Goal: Task Accomplishment & Management: Manage account settings

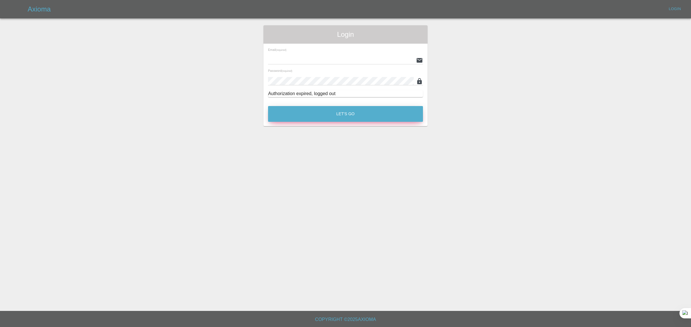
type input "[EMAIL_ADDRESS][DOMAIN_NAME]"
click at [331, 118] on button "Let's Go" at bounding box center [345, 114] width 155 height 16
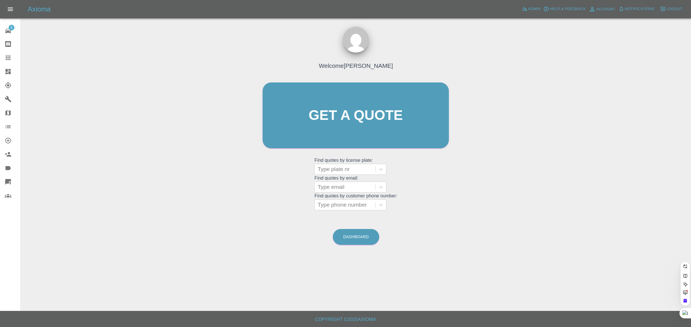
click at [342, 152] on div "Get a quote Get a quote" at bounding box center [355, 115] width 198 height 77
click at [326, 171] on div at bounding box center [344, 169] width 55 height 8
paste input "LY21 GSZ"
type input "LY21 GSZ"
click at [341, 184] on div "LY21 GSZ, Awaiting Repair" at bounding box center [350, 187] width 72 height 18
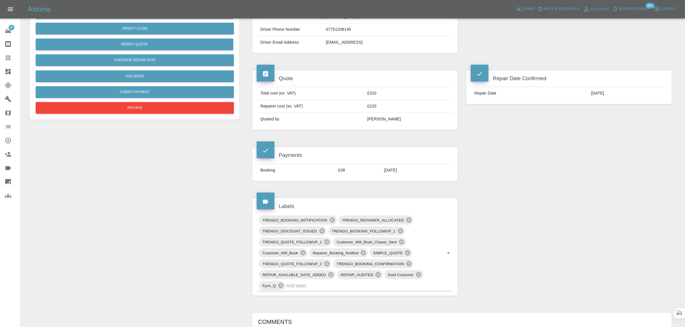
scroll to position [288, 0]
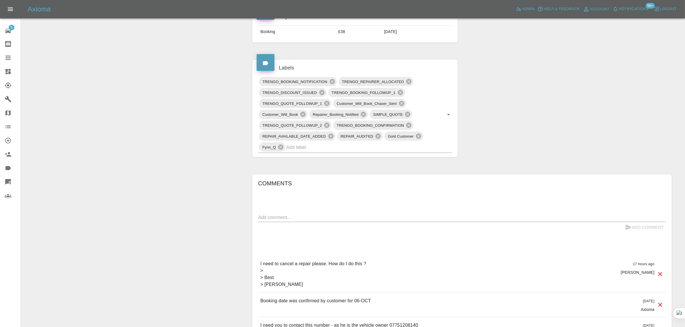
click at [337, 220] on textarea at bounding box center [462, 217] width 408 height 7
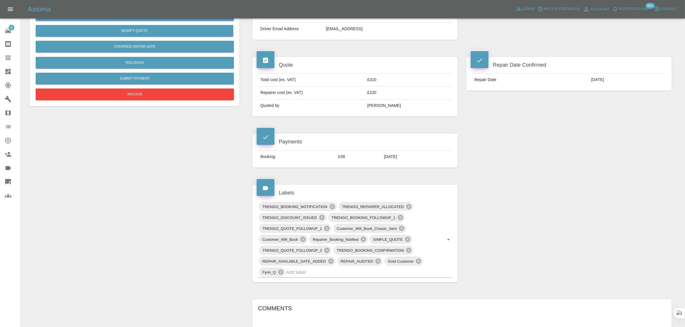
scroll to position [216, 0]
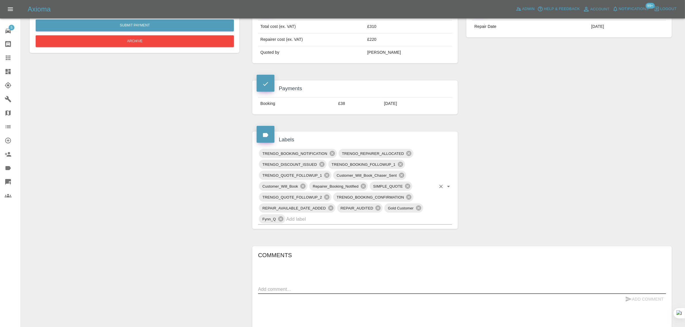
click at [332, 220] on input "text" at bounding box center [361, 219] width 150 height 9
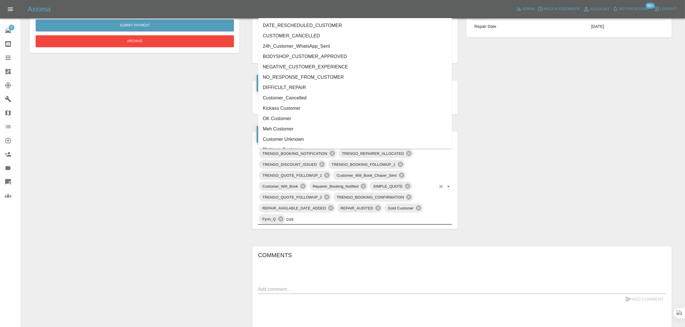
type input "cust"
click at [294, 89] on li "Customer_Cancelled" at bounding box center [355, 88] width 194 height 10
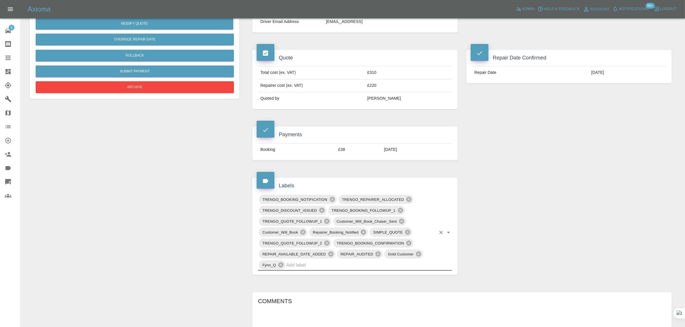
scroll to position [108, 0]
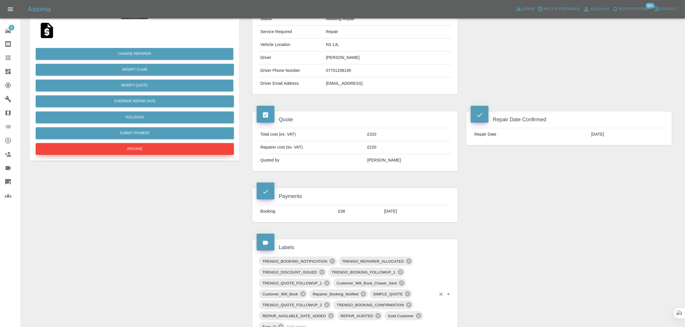
click at [155, 151] on button "Archive" at bounding box center [135, 149] width 198 height 12
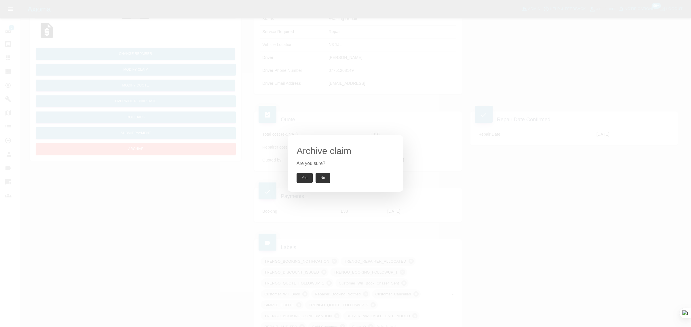
click at [300, 176] on button "Yes" at bounding box center [304, 178] width 16 height 10
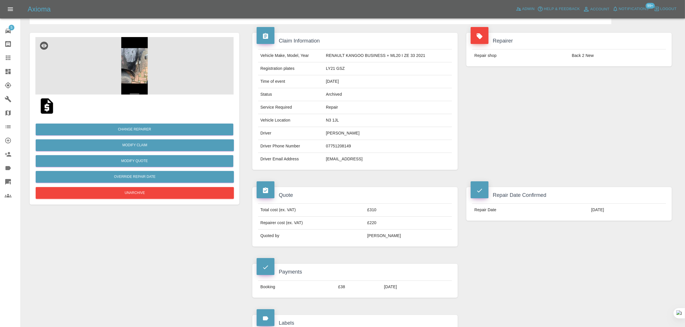
scroll to position [0, 0]
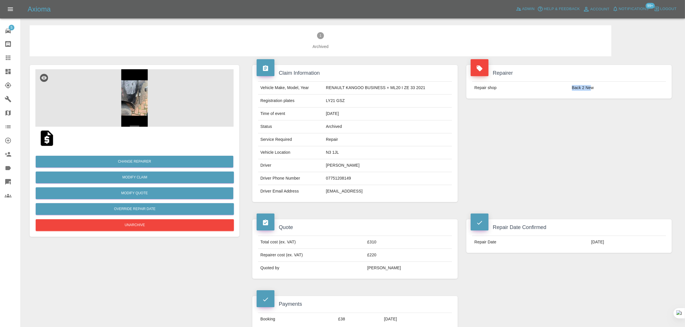
drag, startPoint x: 572, startPoint y: 89, endPoint x: 592, endPoint y: 90, distance: 19.6
click at [592, 90] on tr "Repair shop Back 2 New" at bounding box center [569, 88] width 194 height 13
copy tr "Back 2 Ne"
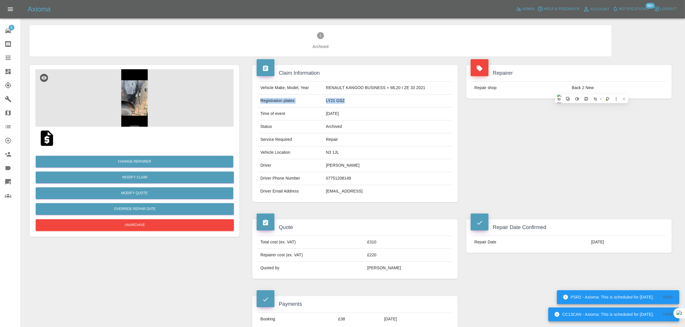
drag, startPoint x: 261, startPoint y: 101, endPoint x: 346, endPoint y: 97, distance: 85.0
click at [346, 97] on tr "Registration plates LY21 GSZ" at bounding box center [355, 101] width 194 height 13
copy tr "Registration plates LY21 GSZ"
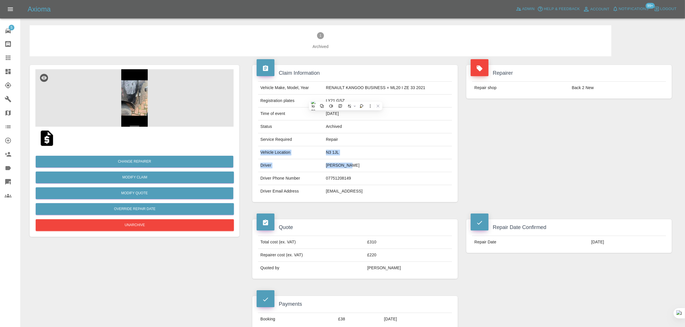
drag, startPoint x: 261, startPoint y: 152, endPoint x: 343, endPoint y: 163, distance: 82.3
click at [343, 163] on tbody "Vehicle Make, Model, Year RENAULT KANGOO BUSINESS + ML20 I ZE 33 2021 Registrat…" at bounding box center [355, 140] width 194 height 116
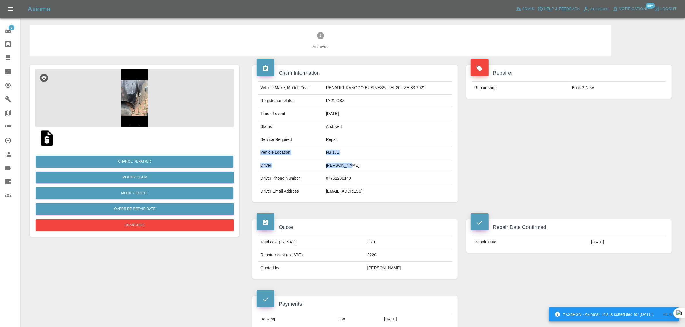
copy tbody "Vehicle Location N3 1JL Driver Curtis Hil"
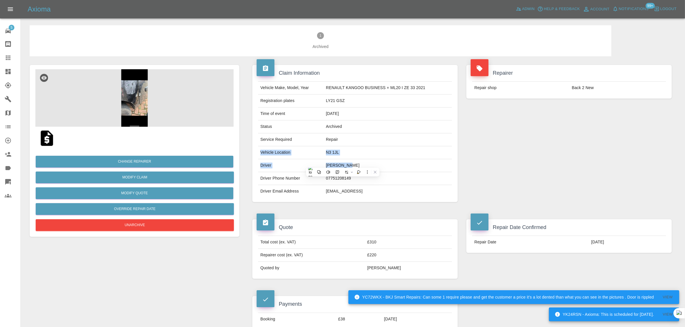
drag, startPoint x: 472, startPoint y: 244, endPoint x: 599, endPoint y: 245, distance: 126.9
click at [599, 245] on tr "Repair Date 06/10/2025" at bounding box center [569, 242] width 194 height 13
copy tr "Repair Date 06/10/2025"
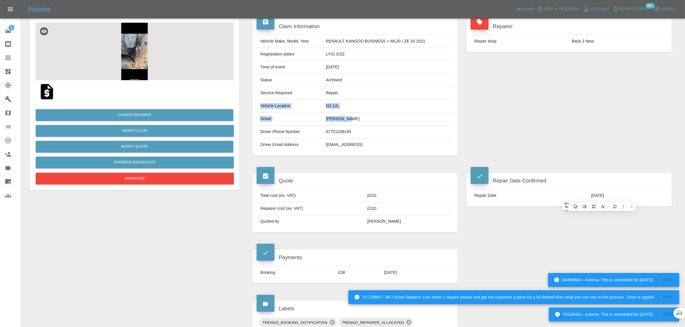
scroll to position [36, 0]
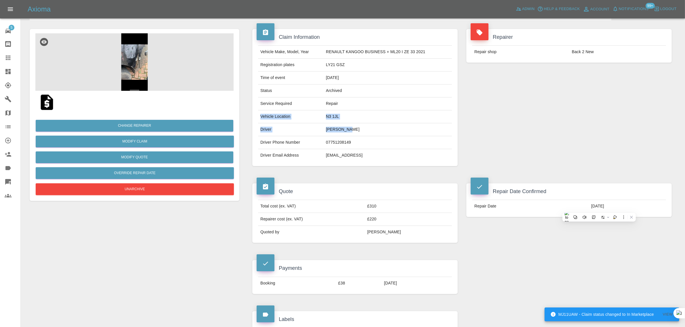
click at [6, 56] on icon at bounding box center [8, 58] width 5 height 5
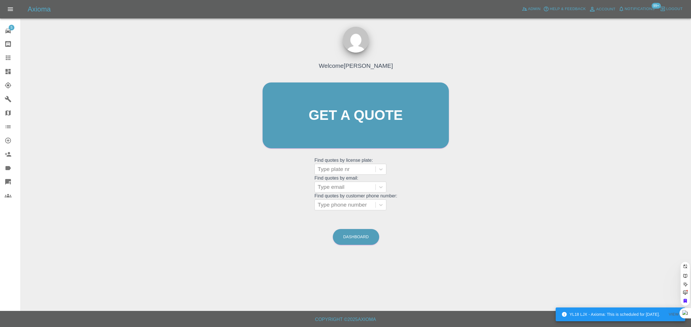
click at [333, 177] on grid "Find quotes by email: Type email" at bounding box center [355, 184] width 83 height 17
click at [325, 188] on div at bounding box center [344, 187] width 55 height 8
paste input "patriciaclareanderson@gmail.com"
type input "patriciaclareanderson@gmail.com"
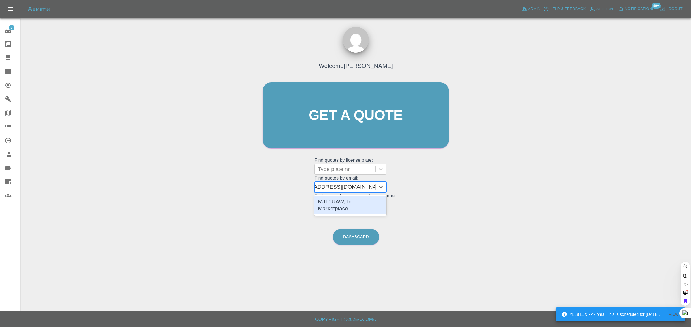
click at [329, 199] on div "MJ11UAW, In Marketplace" at bounding box center [350, 205] width 72 height 18
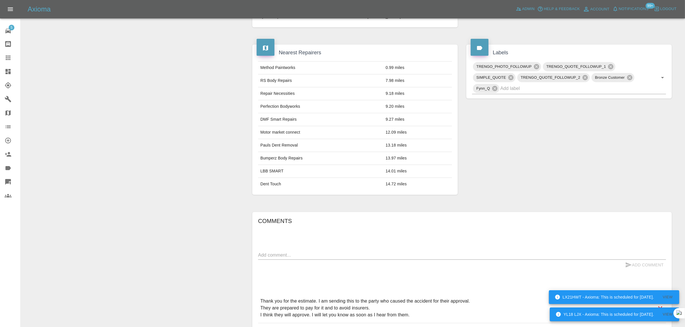
click at [334, 258] on textarea at bounding box center [462, 255] width 408 height 7
paste textarea "I have contacted the party who did the damage and they have accepted the quote.…"
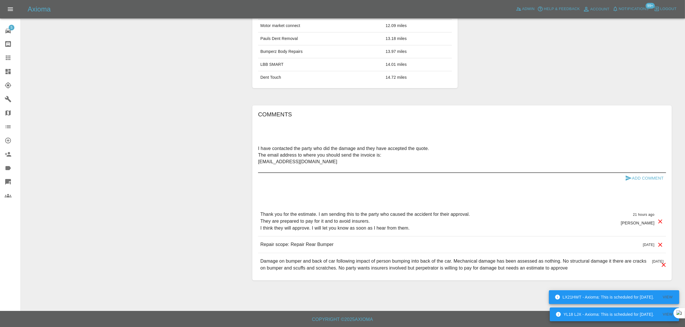
scroll to position [360, 0]
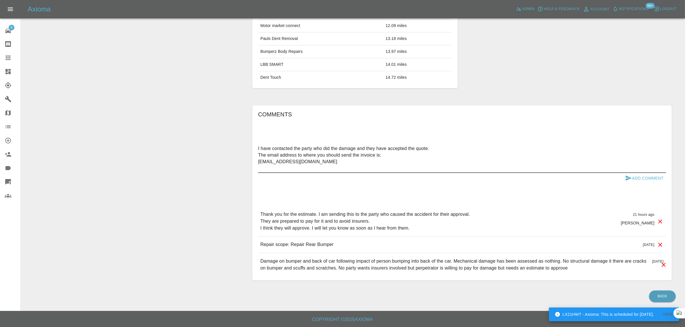
type textarea "I have contacted the party who did the damage and they have accepted the quote.…"
click at [655, 176] on button "Add Comment" at bounding box center [644, 178] width 43 height 11
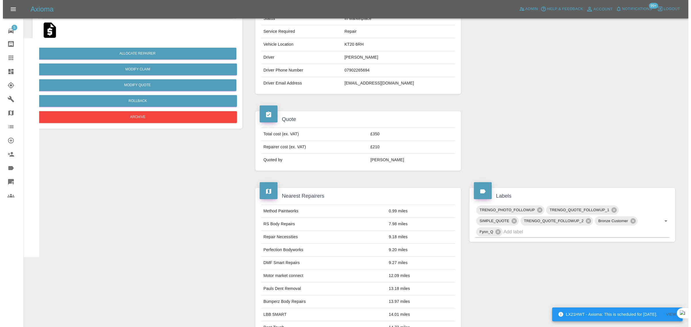
scroll to position [0, 0]
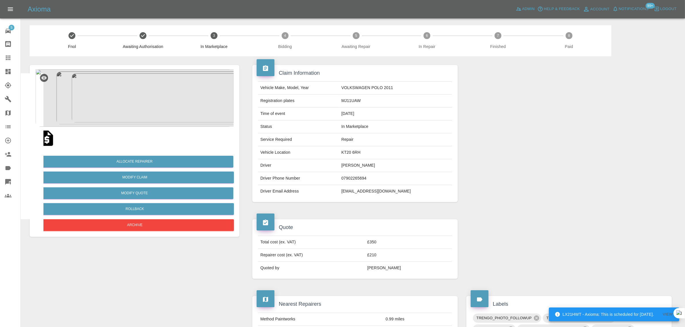
drag, startPoint x: 347, startPoint y: 193, endPoint x: 418, endPoint y: 190, distance: 71.1
click at [418, 190] on td "patriciaclareanderson@gmail.com" at bounding box center [395, 191] width 113 height 13
copy td "patriciaclareanderson@gmail.com"
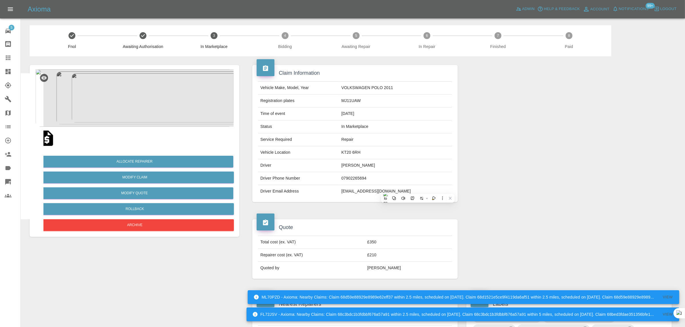
click at [6, 62] on link "Claims" at bounding box center [10, 58] width 20 height 14
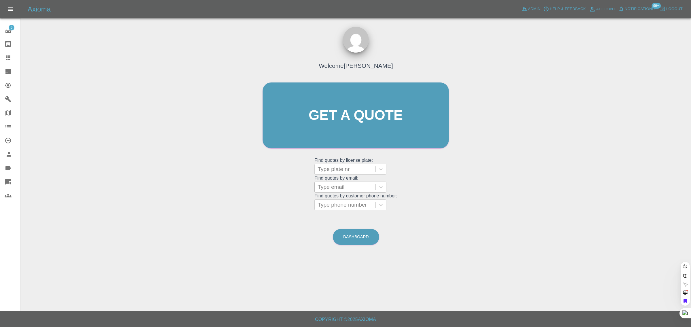
click at [331, 186] on div at bounding box center [344, 187] width 55 height 8
paste input "salils3214@gmail.com"
type input "salils3214@gmail.com"
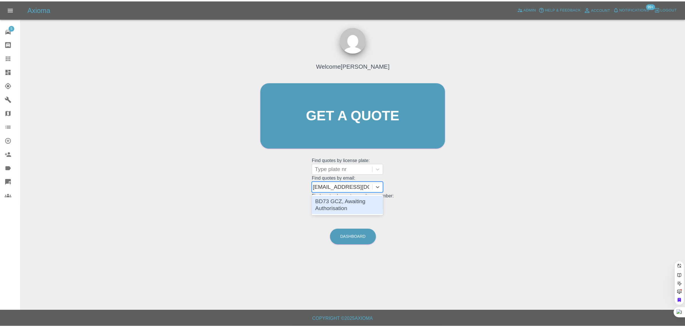
scroll to position [0, 0]
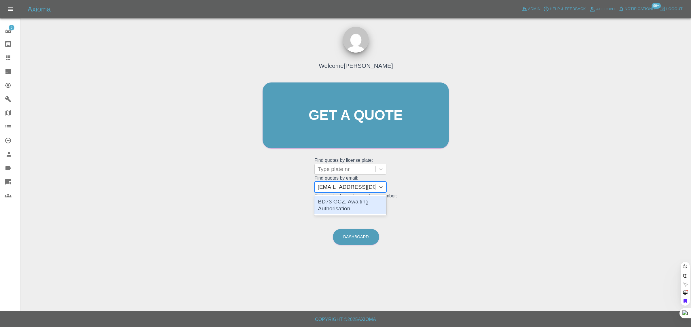
click at [341, 205] on div "BD73 GCZ, Awaiting Authorisation" at bounding box center [350, 205] width 72 height 18
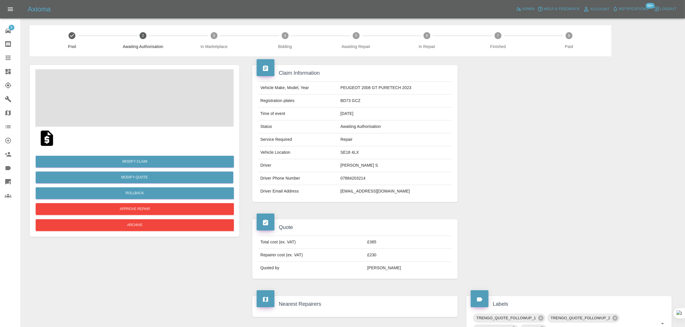
click at [5, 233] on div "5 Repair home Bodyshop home Claims Dashboard Explorer Garages Map Organization …" at bounding box center [10, 163] width 21 height 327
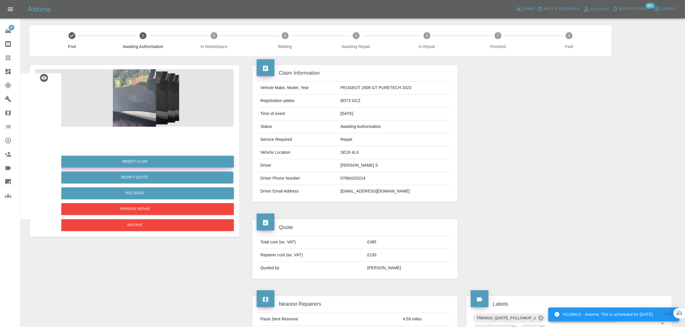
click at [137, 165] on link "Modify Claim" at bounding box center [135, 162] width 198 height 12
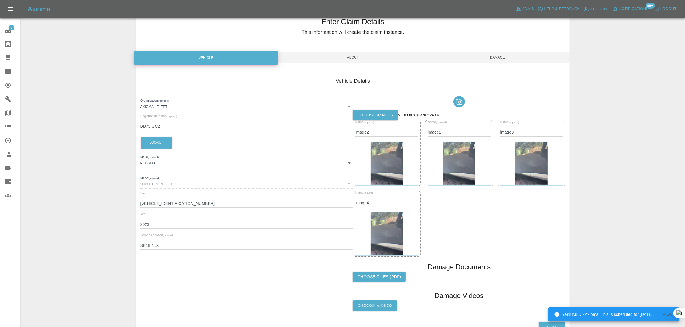
scroll to position [61, 0]
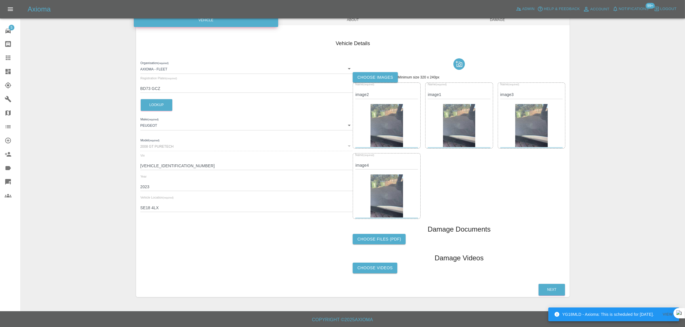
click at [375, 275] on div "Choose Videos" at bounding box center [459, 270] width 213 height 14
click at [375, 266] on label "Choose Videos" at bounding box center [375, 268] width 45 height 11
click at [0, 0] on input "Choose Videos" at bounding box center [0, 0] width 0 height 0
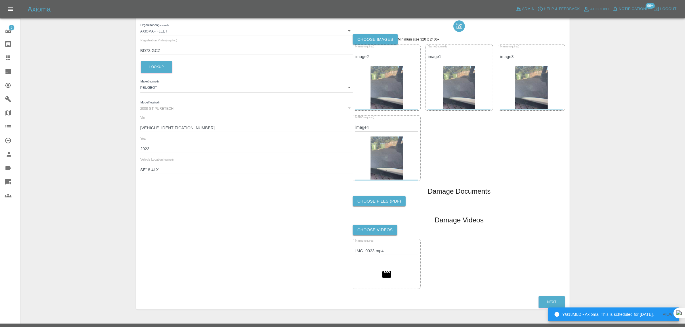
scroll to position [0, 0]
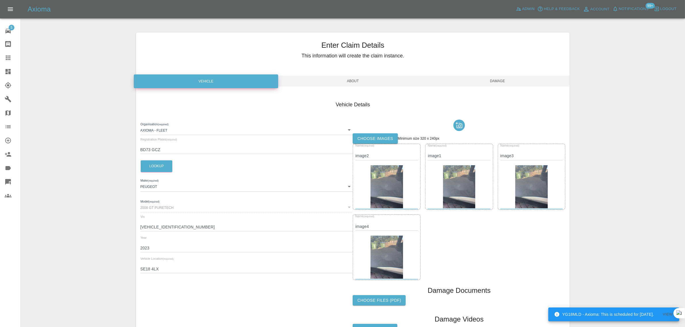
click at [508, 79] on span "Damage" at bounding box center [497, 81] width 145 height 11
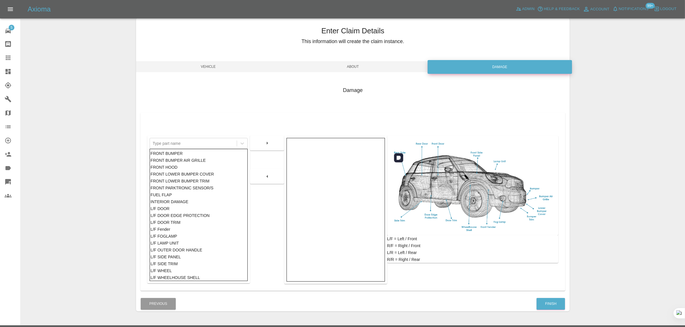
scroll to position [28, 0]
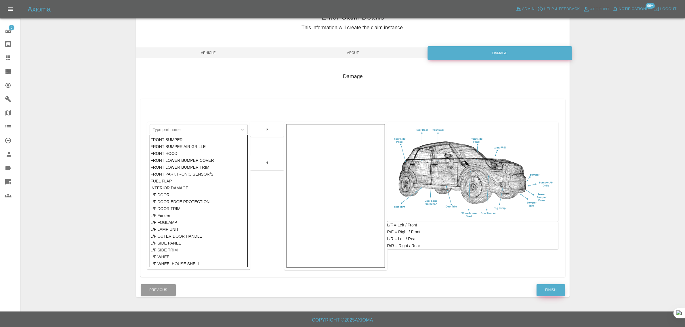
click at [551, 287] on button "Finish" at bounding box center [551, 291] width 28 height 12
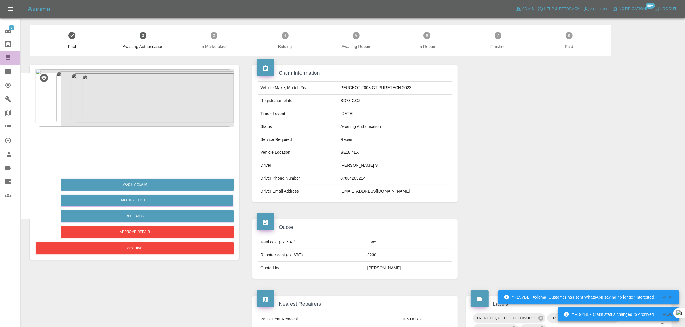
click at [4, 54] on link "Claims" at bounding box center [10, 58] width 20 height 14
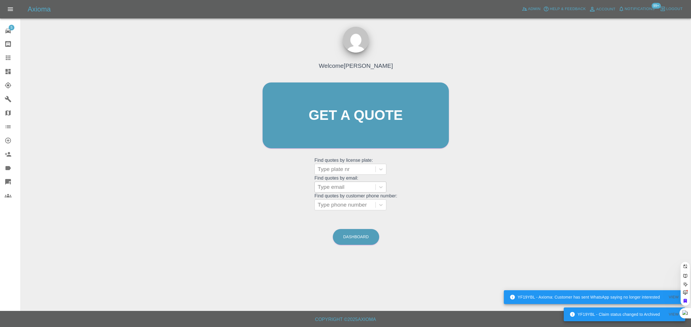
click at [327, 187] on div at bounding box center [344, 187] width 55 height 8
paste input "craig.barton@knightfrank.com"
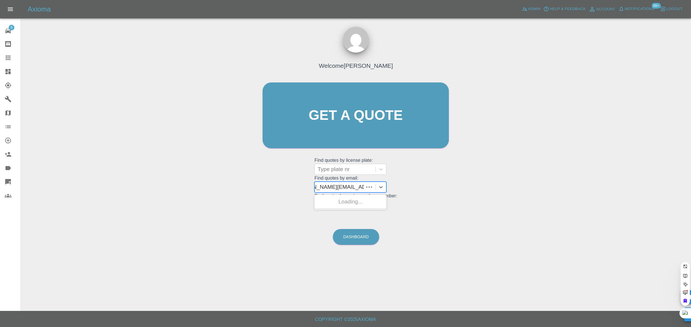
type input "craig.barton@knightfrank.com"
click at [330, 200] on div "ML74YTJ, Awaiting Repair" at bounding box center [350, 202] width 72 height 12
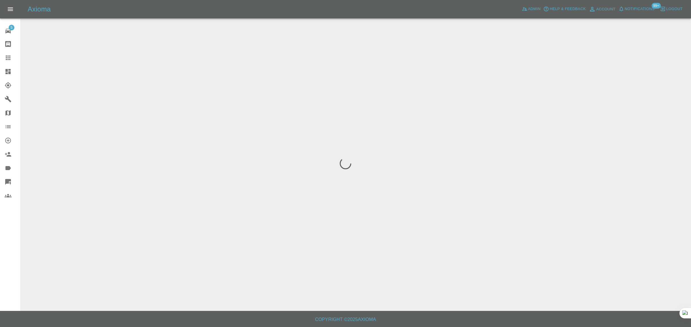
click at [15, 261] on div "5 Repair home Bodyshop home Claims Dashboard Explorer Garages Map Organization …" at bounding box center [10, 163] width 21 height 327
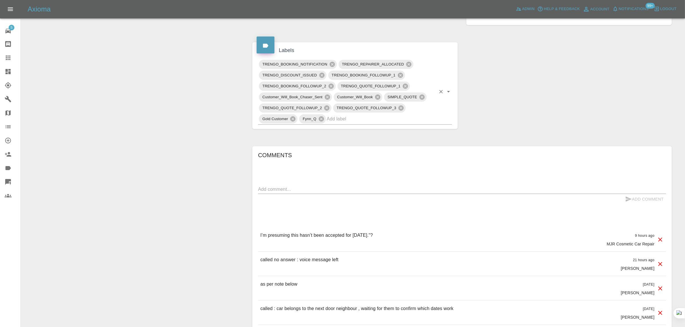
scroll to position [352, 0]
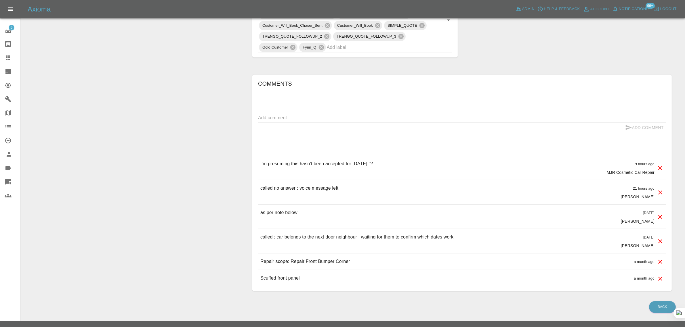
click at [311, 115] on textarea at bounding box center [462, 118] width 408 height 7
click at [364, 115] on textarea at bounding box center [462, 118] width 408 height 7
paste textarea "Please can you send me some updated dates available – I need to check with my n…"
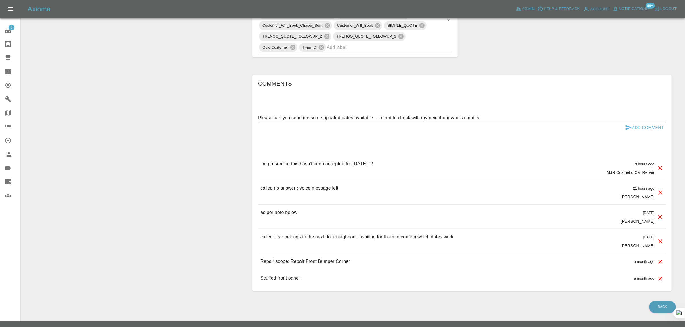
type textarea "Please can you send me some updated dates available – I need to check with my n…"
click at [643, 123] on button "Add Comment" at bounding box center [644, 128] width 43 height 11
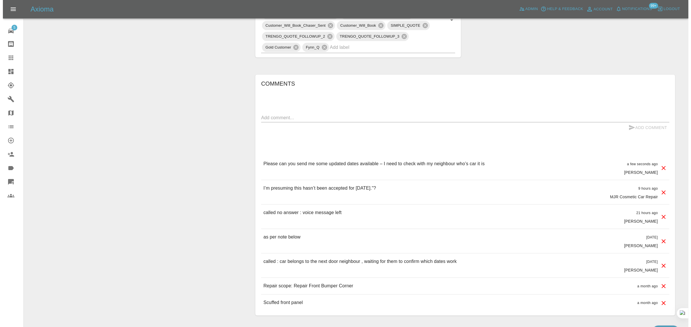
scroll to position [136, 0]
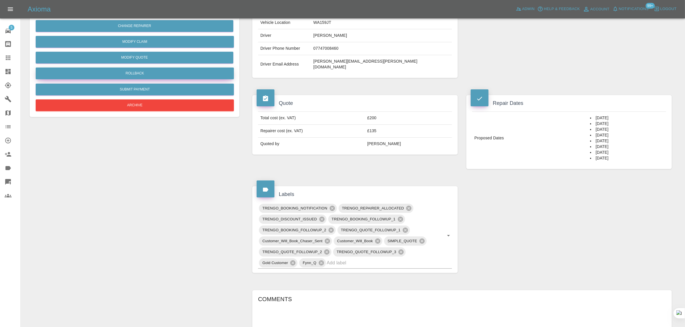
click at [156, 71] on button "Rollback" at bounding box center [135, 74] width 198 height 12
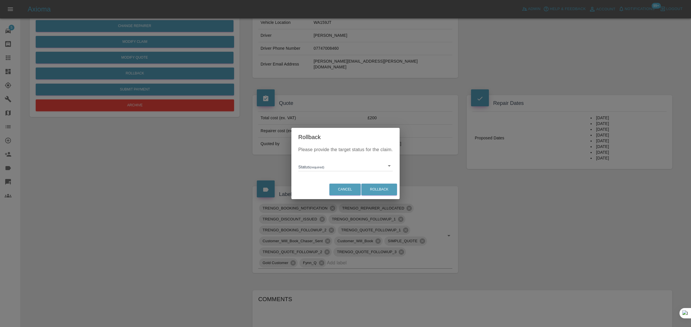
click at [352, 167] on body "Axioma Admin Help & Feedback Account Notifications 99+ Logout 5 Repair home Bod…" at bounding box center [345, 221] width 691 height 714
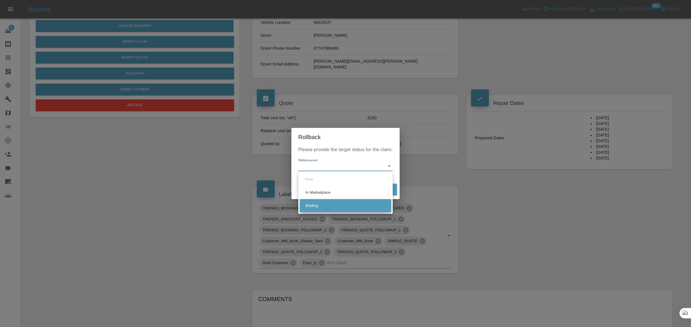
click at [313, 207] on li "Bidding" at bounding box center [345, 205] width 91 height 13
type input "bidding"
click at [381, 188] on button "Rollback" at bounding box center [379, 190] width 36 height 12
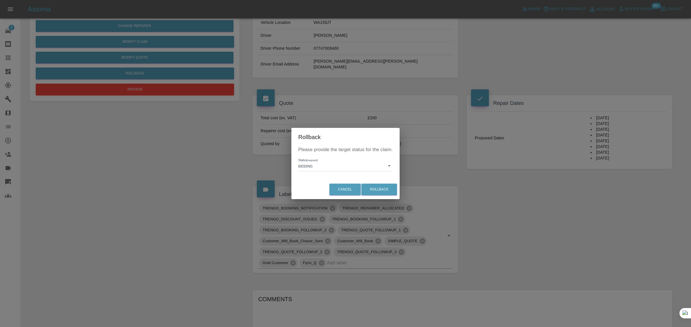
scroll to position [0, 0]
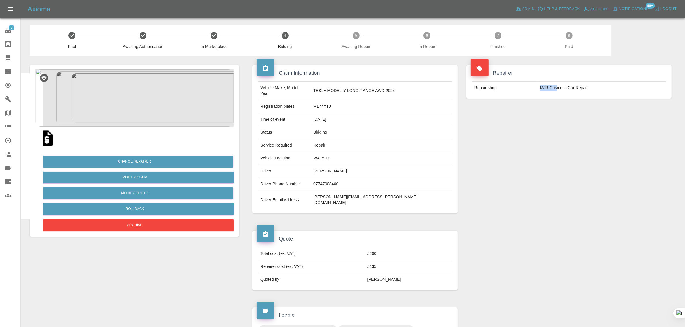
drag, startPoint x: 547, startPoint y: 88, endPoint x: 556, endPoint y: 87, distance: 9.2
click at [556, 87] on td "MJR Cosmetic Car Repair" at bounding box center [602, 88] width 128 height 13
copy td "MJR Cos"
click at [6, 60] on icon at bounding box center [8, 57] width 7 height 7
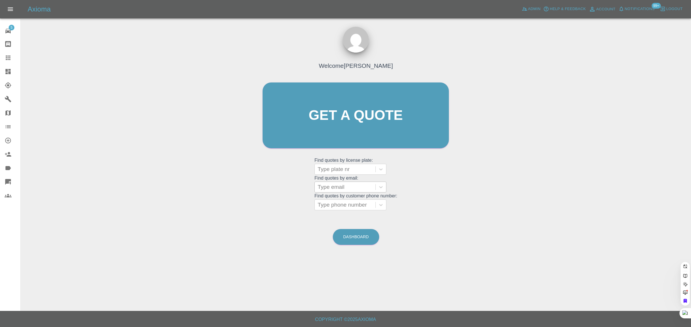
click at [333, 188] on div at bounding box center [344, 187] width 55 height 8
paste input "daniel.correa82@gmail.com"
type input "daniel.correa82@gmail.com"
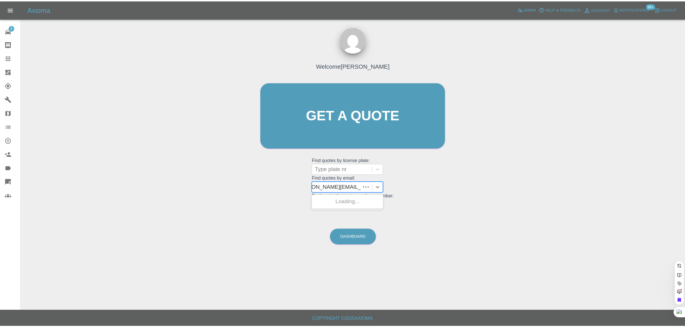
scroll to position [0, 12]
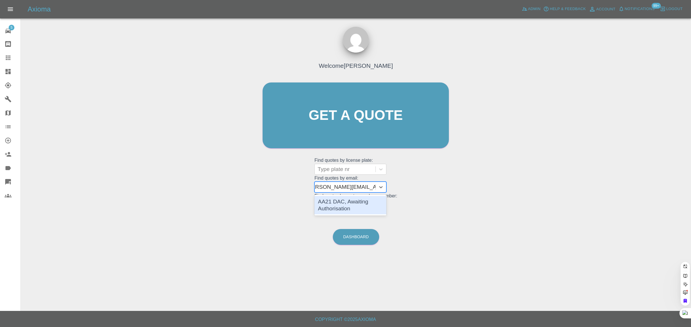
click at [341, 205] on div "AA21 DAC, Awaiting Authorisation" at bounding box center [350, 205] width 72 height 18
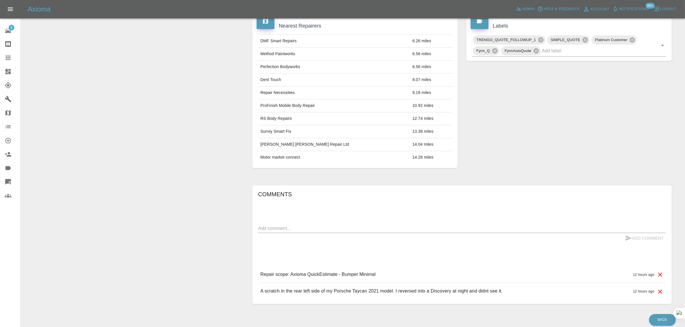
scroll to position [304, 0]
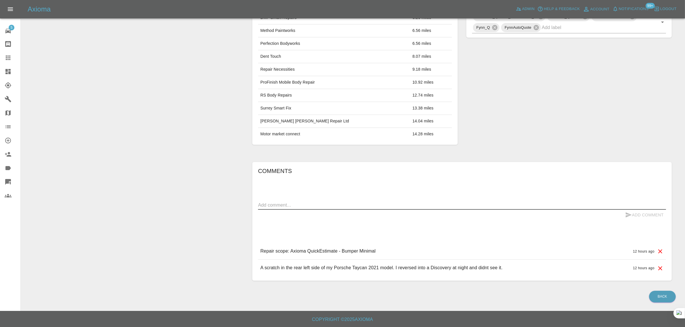
click at [333, 202] on textarea at bounding box center [462, 205] width 408 height 7
paste textarea "Can I please confirm, and state, that my Porsche is a premium colour (crayon) a…"
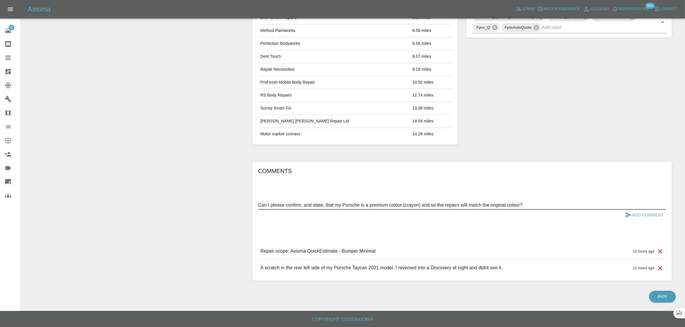
type textarea "Can I please confirm, and state, that my Porsche is a premium colour (crayon) a…"
click at [638, 215] on button "Add Comment" at bounding box center [644, 215] width 43 height 11
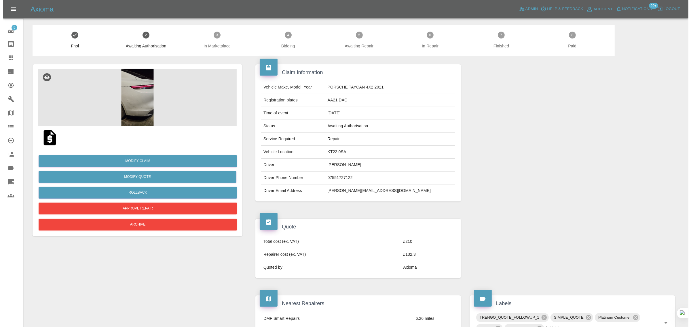
scroll to position [0, 0]
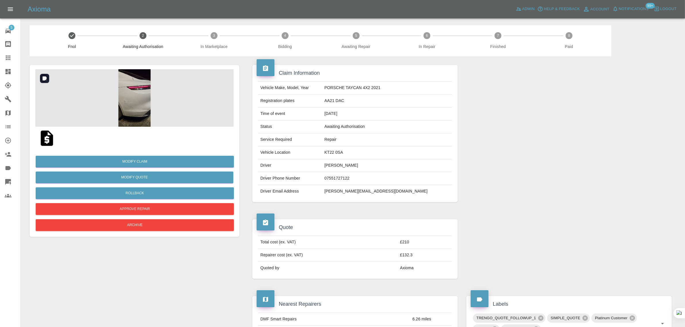
click at [115, 101] on img at bounding box center [134, 98] width 198 height 58
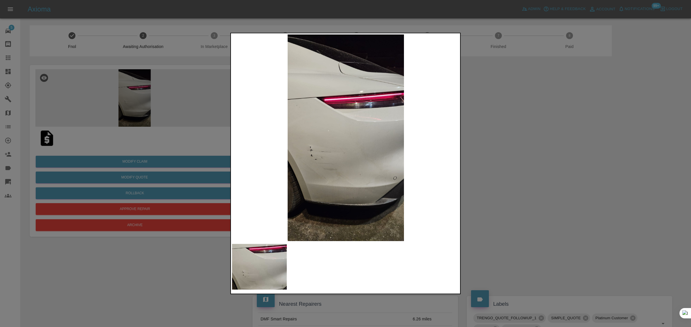
click at [495, 173] on div at bounding box center [345, 163] width 691 height 327
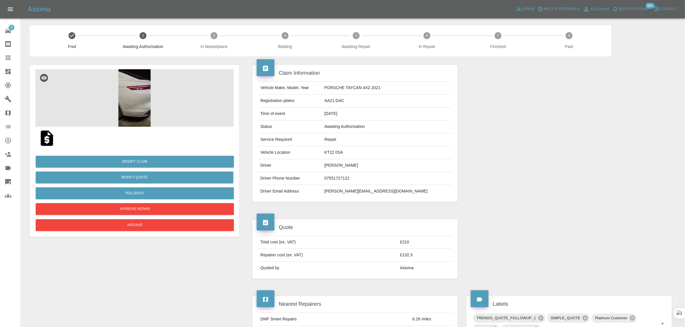
click at [8, 64] on link "Claims" at bounding box center [10, 58] width 20 height 14
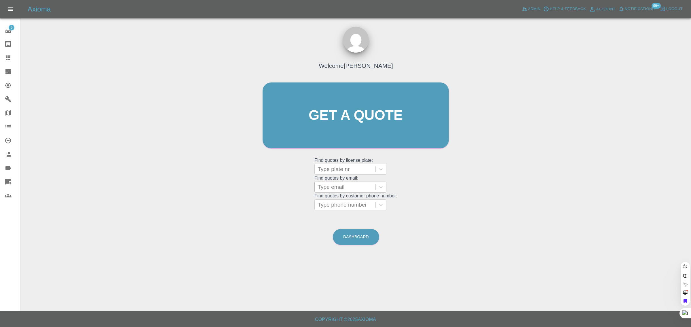
click at [333, 190] on div at bounding box center [344, 187] width 55 height 8
paste input "shenpali@hotmail.com"
type input "shenpali@hotmail.com"
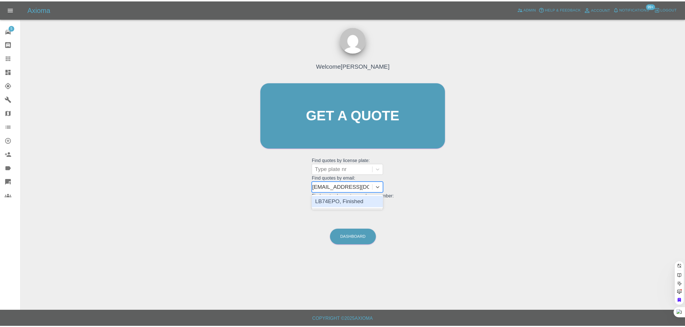
scroll to position [0, 0]
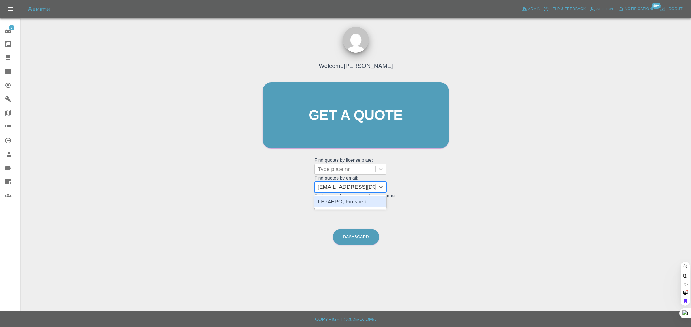
click at [361, 202] on div "LB74EPO, Finished" at bounding box center [350, 202] width 72 height 12
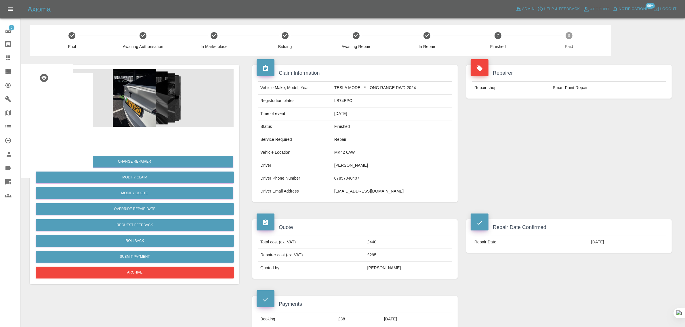
click at [15, 56] on div at bounding box center [13, 57] width 16 height 7
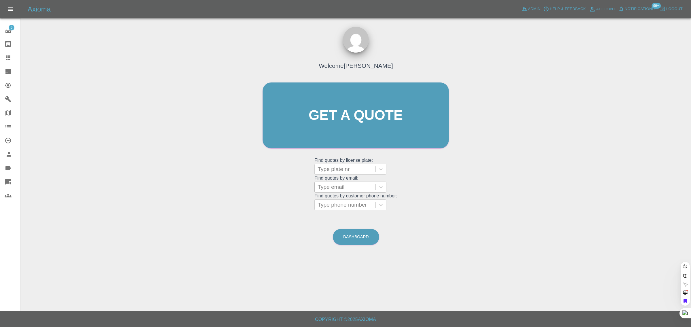
click at [352, 188] on div at bounding box center [344, 187] width 55 height 8
paste input "studio@atelierinteriors.co.uk"
type input "studio@atelierinteriors.co.uk"
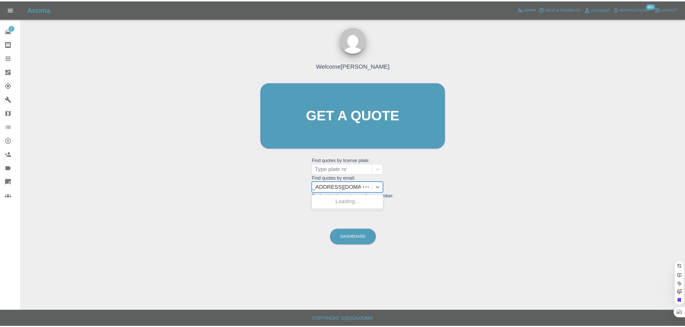
scroll to position [0, 12]
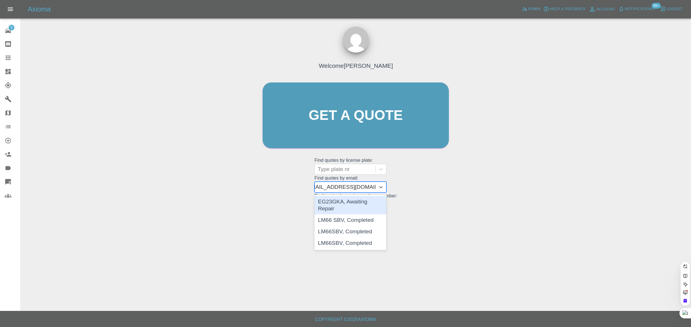
click at [350, 204] on div "EG23GKA, Awaiting Repair" at bounding box center [350, 205] width 72 height 18
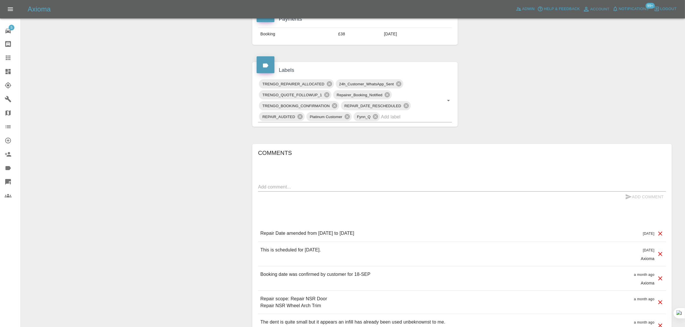
scroll to position [288, 0]
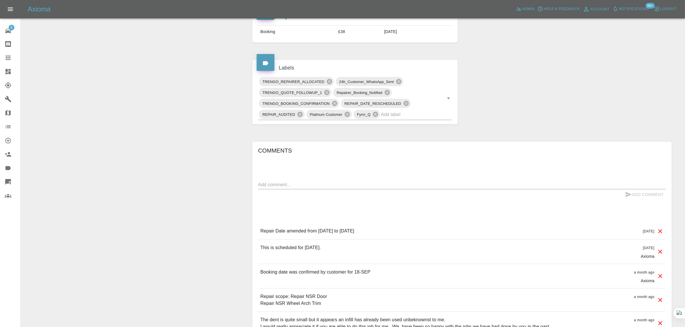
click at [357, 186] on textarea at bounding box center [462, 185] width 408 height 7
paste textarea "Dean is due to be visiting us tomorrow regarding timing of his visit. Grateful …"
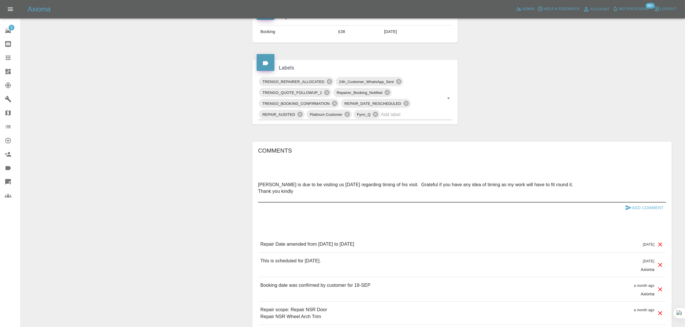
type textarea "Dean is due to be visiting us tomorrow regarding timing of his visit. Grateful …"
click at [646, 212] on button "Add Comment" at bounding box center [644, 208] width 43 height 11
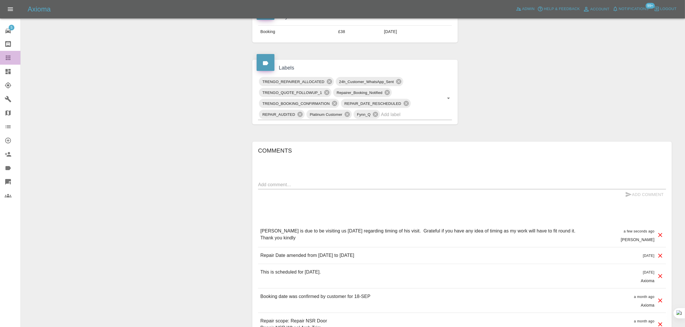
click at [10, 56] on icon at bounding box center [8, 58] width 5 height 5
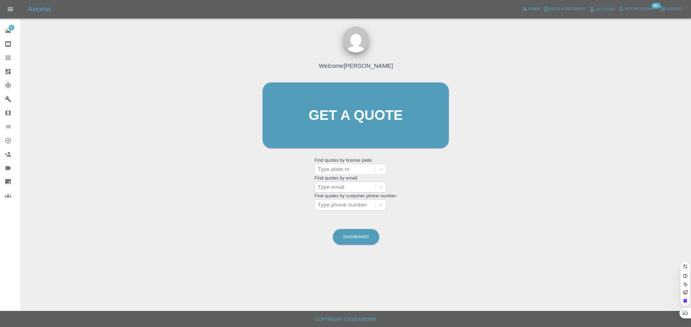
click at [333, 186] on div at bounding box center [344, 187] width 55 height 8
paste input "selwayswiftpaul@gmail.com"
type input "selwayswiftpaul@gmail."
click at [340, 200] on div "MERCEDES GLC, Fnol" at bounding box center [350, 202] width 72 height 12
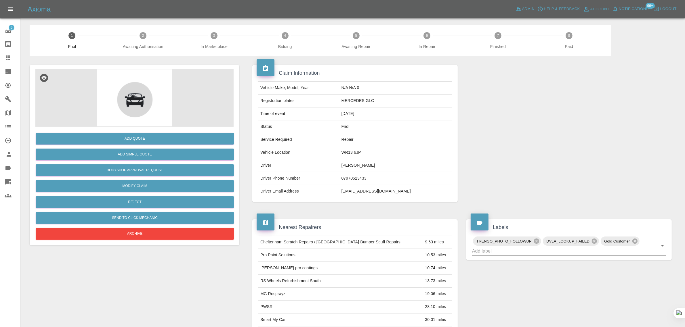
click at [8, 60] on icon at bounding box center [8, 58] width 5 height 5
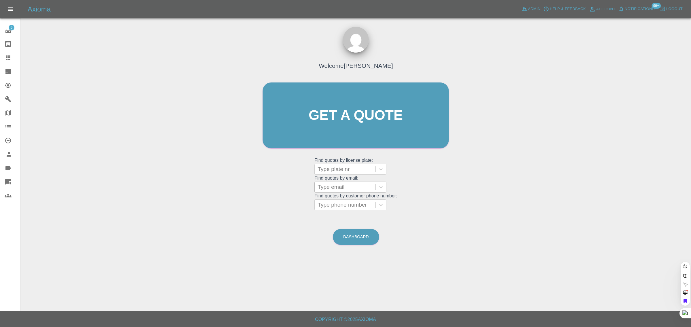
click at [334, 192] on div "Type email" at bounding box center [344, 187] width 61 height 10
paste input "mb0611@me.com"
type input "mb0611@me.com"
click at [337, 202] on div "LB71KMF, Awaiting Authorisation" at bounding box center [350, 205] width 72 height 18
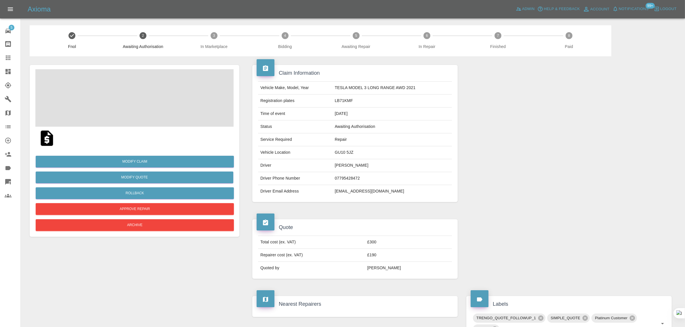
click at [2, 232] on div "5 Repair home Bodyshop home Claims Dashboard Explorer Garages Map Organization …" at bounding box center [10, 163] width 21 height 327
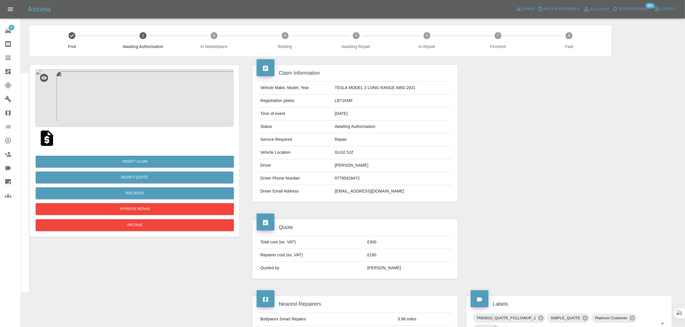
click at [12, 56] on div at bounding box center [13, 57] width 16 height 7
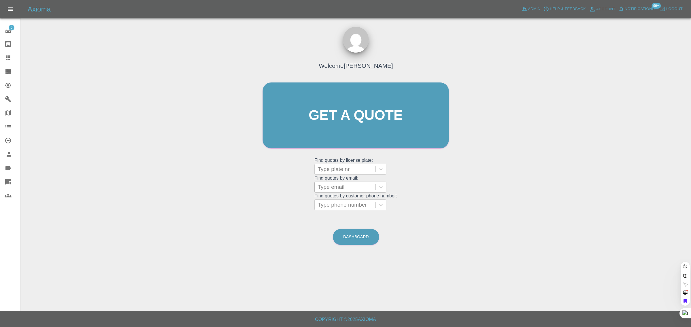
click at [338, 189] on div at bounding box center [344, 187] width 55 height 8
paste input "dennisb138@aol.com"
type input "dennisb138@aol.com"
click at [334, 203] on div "KU18GKO, Awaiting Authorisation" at bounding box center [350, 205] width 72 height 18
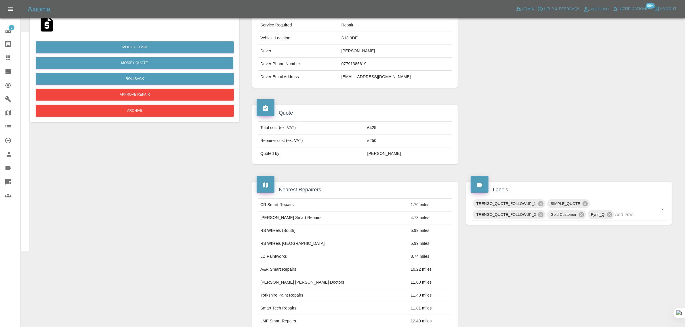
scroll to position [252, 0]
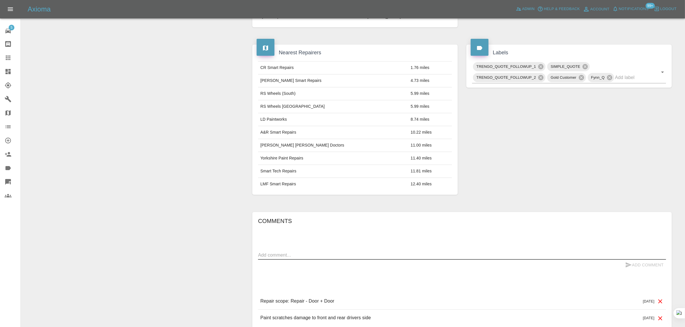
click at [356, 253] on textarea at bounding box center [462, 255] width 408 height 7
paste textarea "Hi, thanks for your response but unfortunately I will no longer need your servi…"
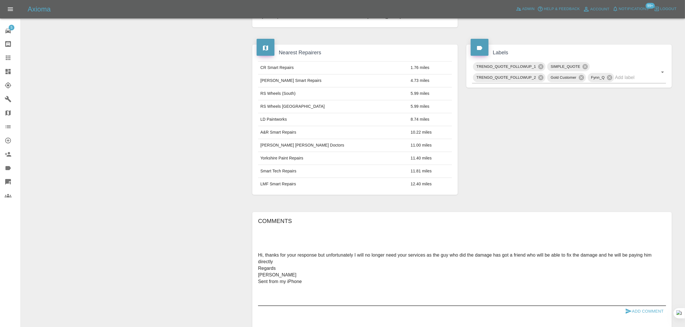
type textarea "Hi, thanks for your response but unfortunately I will no longer need your servi…"
click at [639, 310] on button "Add Comment" at bounding box center [644, 311] width 43 height 11
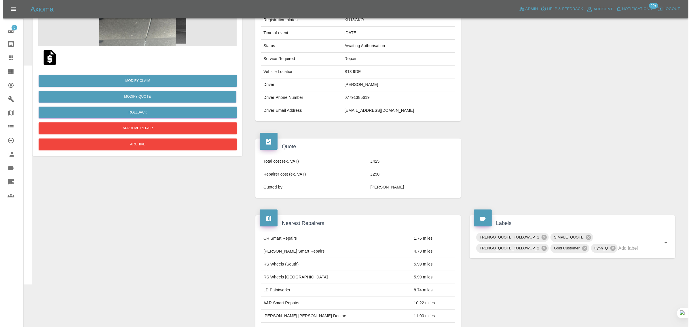
scroll to position [0, 0]
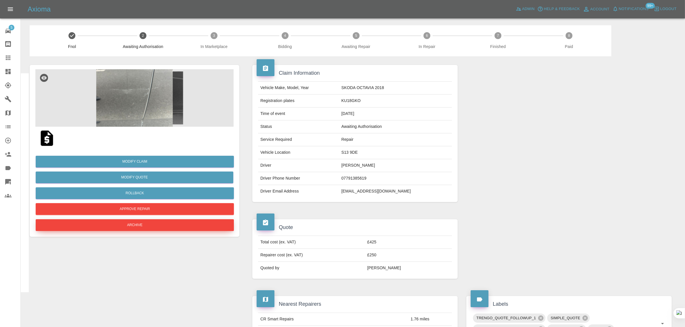
click at [152, 223] on button "Archive" at bounding box center [135, 226] width 198 height 12
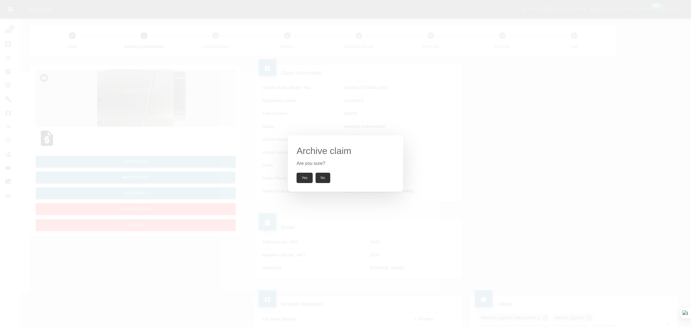
click at [304, 174] on button "Yes" at bounding box center [304, 178] width 16 height 10
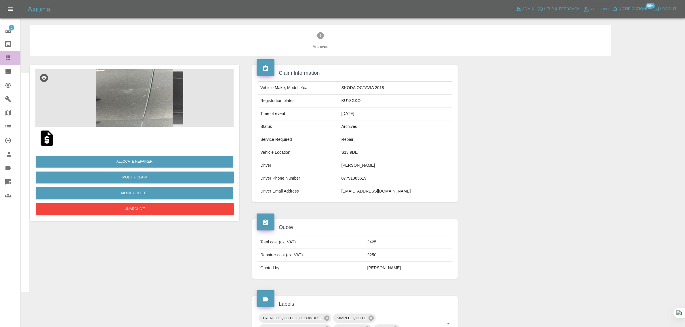
click at [7, 55] on icon at bounding box center [8, 57] width 7 height 7
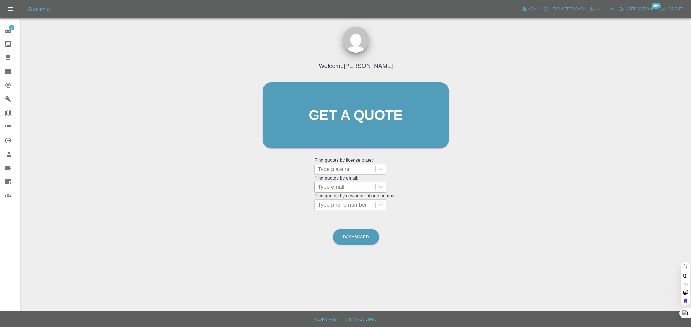
click at [343, 188] on div at bounding box center [344, 187] width 55 height 8
paste input "garymoss09@gmail.com"
type input "garymoss09@gmail.com"
click at [341, 200] on div "XJ02MOS, Awaiting Repair" at bounding box center [350, 205] width 72 height 18
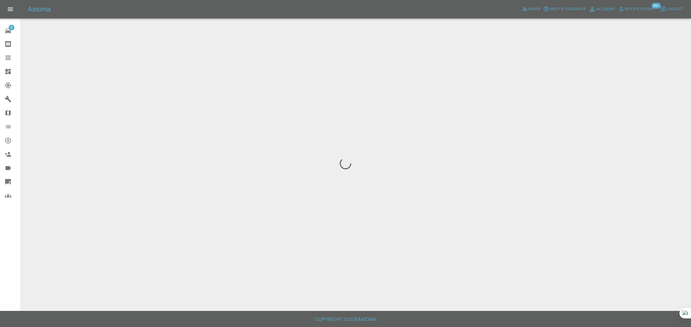
click at [7, 248] on div "5 Repair home Bodyshop home Claims Dashboard Explorer Garages Map Organization …" at bounding box center [10, 163] width 21 height 327
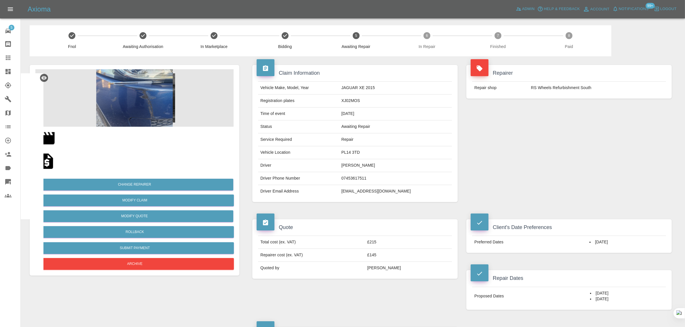
click at [43, 154] on img at bounding box center [47, 161] width 18 height 18
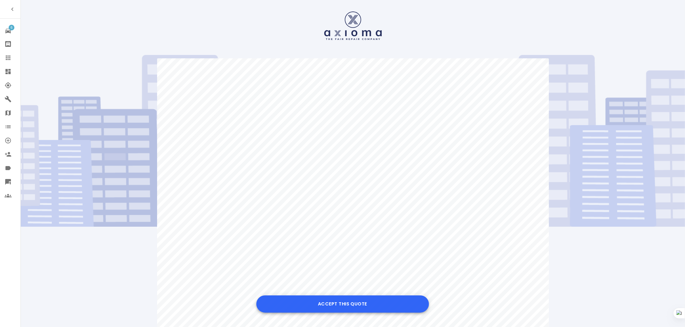
click at [330, 310] on button "Accept this Quote" at bounding box center [342, 304] width 173 height 17
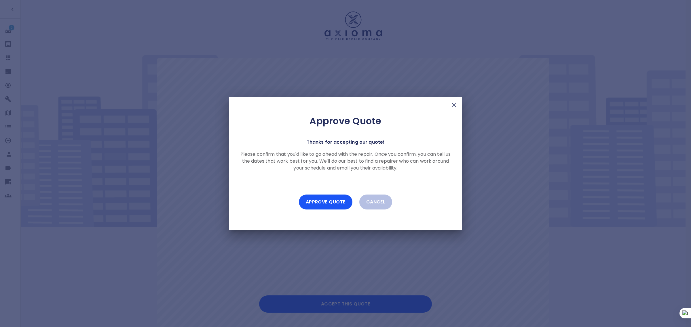
click at [316, 216] on div "Approve Quote Thanks for accepting our quote! Please confirm that you'd like to…" at bounding box center [345, 164] width 233 height 134
click at [321, 207] on button "Approve Quote" at bounding box center [326, 202] width 54 height 15
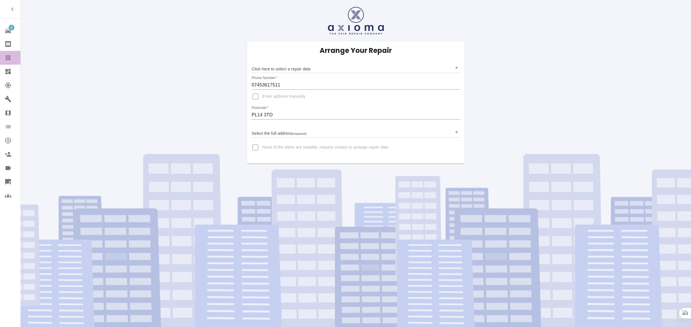
click at [9, 58] on icon at bounding box center [8, 57] width 7 height 7
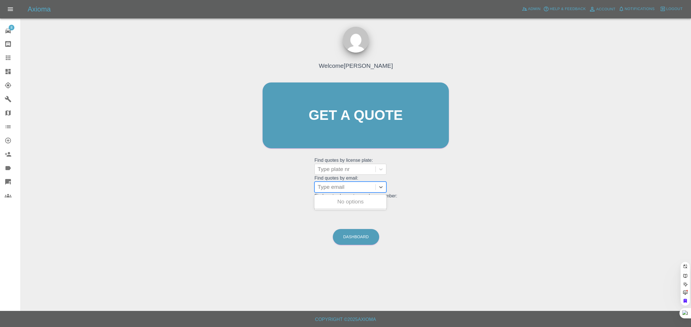
click at [341, 191] on div at bounding box center [344, 187] width 55 height 8
paste input "forbes10@hotmail.com"
type input "forbes10@hotmail.com"
click at [341, 202] on div "LS71 XLM, Fnol" at bounding box center [350, 202] width 72 height 12
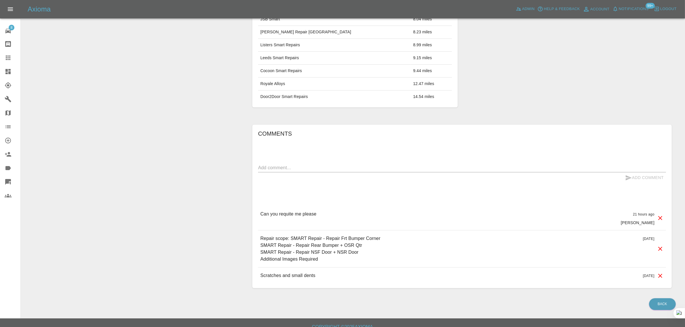
scroll to position [271, 0]
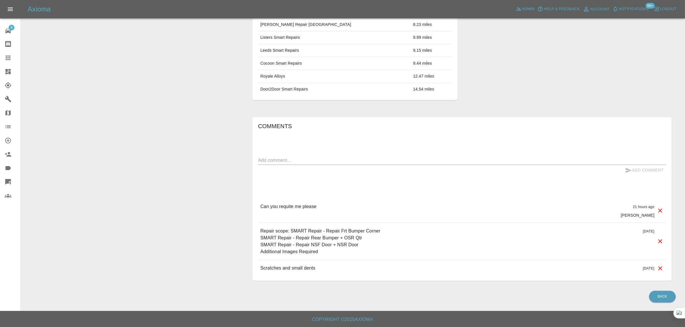
click at [323, 162] on textarea at bounding box center [462, 160] width 408 height 7
paste textarea "need to get this done this week if possible"
type textarea "need to get this done this week if possible"
click at [642, 173] on button "Add Comment" at bounding box center [644, 170] width 43 height 11
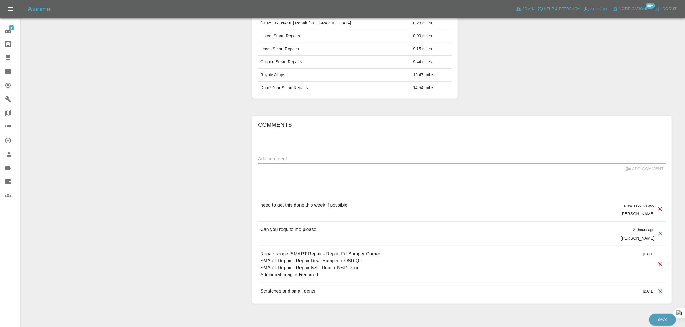
click at [10, 57] on icon at bounding box center [8, 57] width 7 height 7
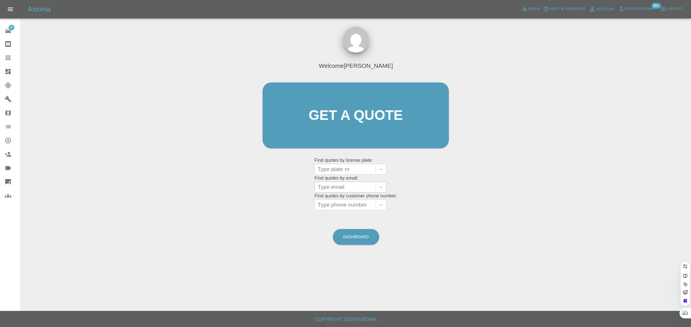
click at [340, 167] on div at bounding box center [344, 169] width 55 height 8
click at [293, 176] on div "Welcome Saleem Anwar Get a quote Get a quote Find quotes by license plate: Use …" at bounding box center [355, 127] width 198 height 174
click at [344, 186] on div at bounding box center [344, 187] width 55 height 8
paste input "gentrystevie@hotmail.co.uk"
type input "gentrystevie@hotmail.co.uk"
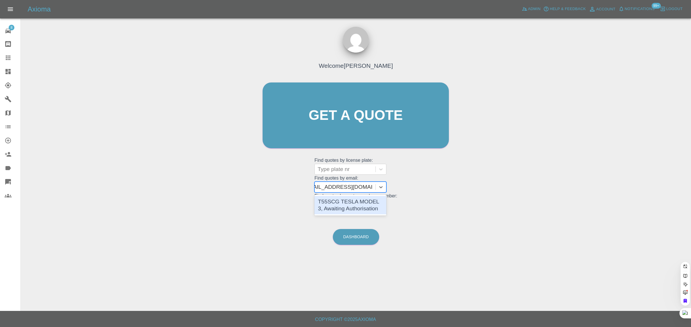
scroll to position [0, 11]
click at [347, 207] on div "T55SCG TESLA MODEL 3, Awaiting Authorisation" at bounding box center [350, 205] width 72 height 18
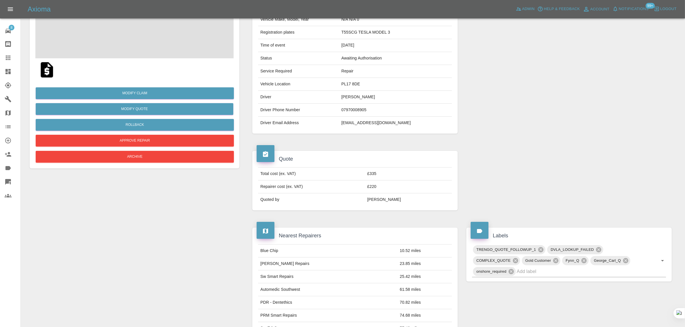
scroll to position [252, 0]
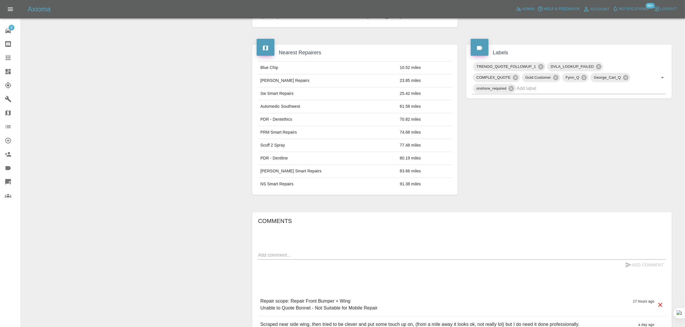
click at [397, 256] on textarea at bounding box center [462, 255] width 408 height 7
paste textarea "Thank you for prompt quotation. Unfortunately the boss wants the car repaired i…"
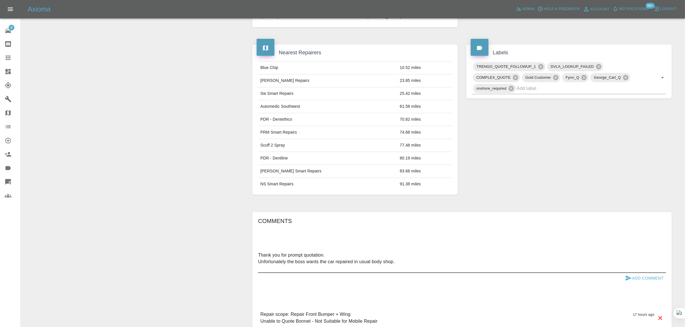
type textarea "Thank you for prompt quotation. Unfortunately the boss wants the car repaired i…"
click at [646, 281] on button "Add Comment" at bounding box center [644, 278] width 43 height 11
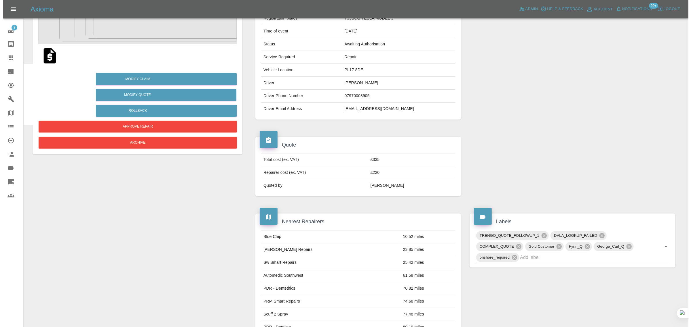
scroll to position [0, 0]
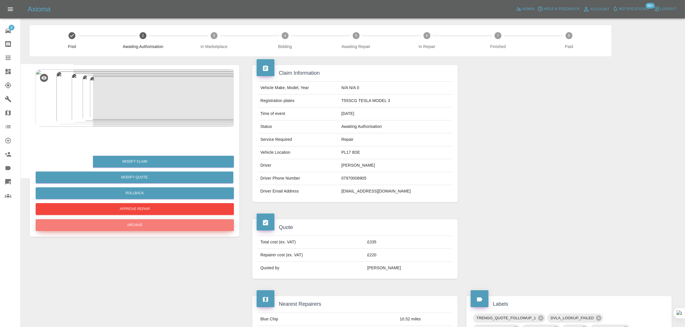
click at [173, 230] on button "Archive" at bounding box center [135, 226] width 198 height 12
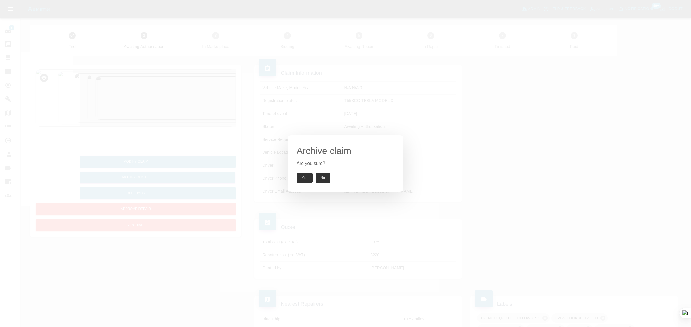
click at [303, 179] on button "Yes" at bounding box center [304, 178] width 16 height 10
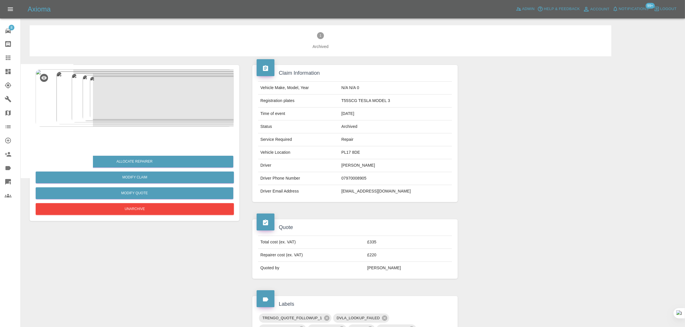
click at [9, 56] on icon at bounding box center [8, 57] width 7 height 7
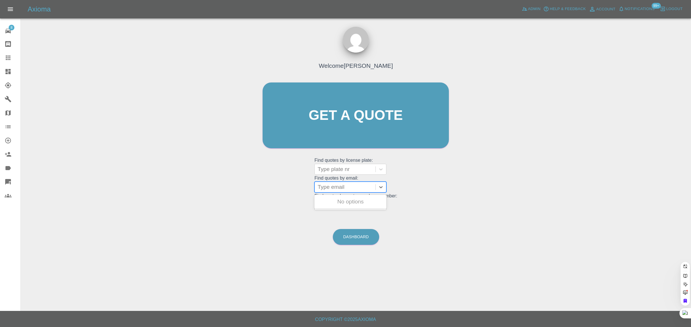
click at [325, 190] on div at bounding box center [344, 187] width 55 height 8
paste input "sue.j.lewis@hotmail.co.uk"
type input "sue.j.lewis@hotmail.co.uk"
click at [333, 203] on div "HT21LLX, Awaiting Repair" at bounding box center [350, 202] width 72 height 12
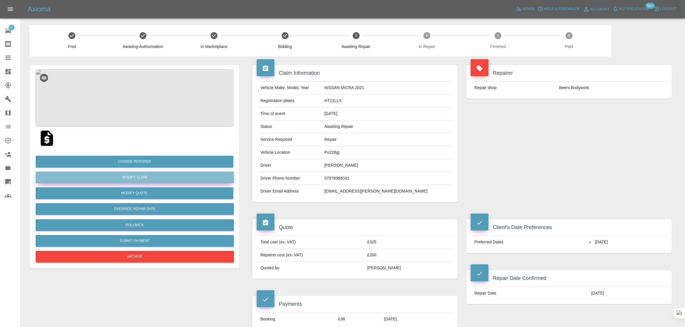
click at [128, 178] on link "Modify Claim" at bounding box center [135, 178] width 198 height 12
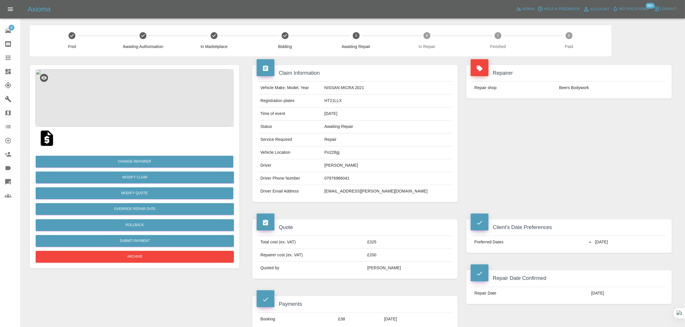
click at [377, 193] on td "sue.j.lewis@hotmail.co.uk" at bounding box center [387, 191] width 130 height 13
copy div "sue.j.lewis@hotmail.co.uk"
click at [0, 58] on link "Claims" at bounding box center [10, 58] width 20 height 14
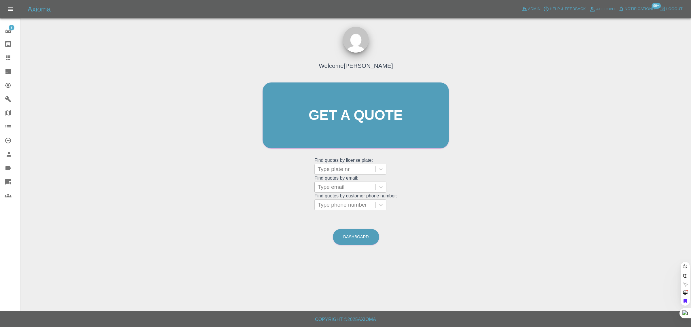
click at [335, 190] on div at bounding box center [344, 187] width 55 height 8
paste input "pinkieposh@hotmail.co.uk"
type input "pinkieposh@hotmail.co.u"
click at [344, 209] on div at bounding box center [344, 205] width 55 height 8
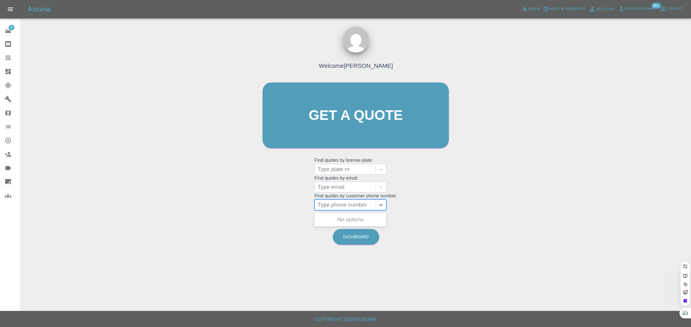
scroll to position [0, 0]
click at [358, 190] on div at bounding box center [344, 187] width 55 height 8
paste input "pinkieposh@hotmail.co.uk"
type input "pinkieposh@hotmail.co.u"
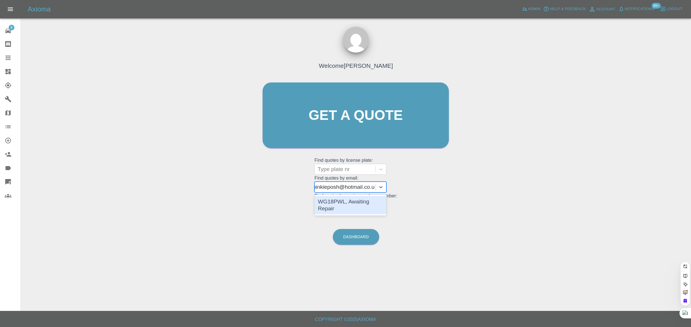
click at [345, 205] on div "WG18PWL, Awaiting Repair" at bounding box center [350, 205] width 72 height 18
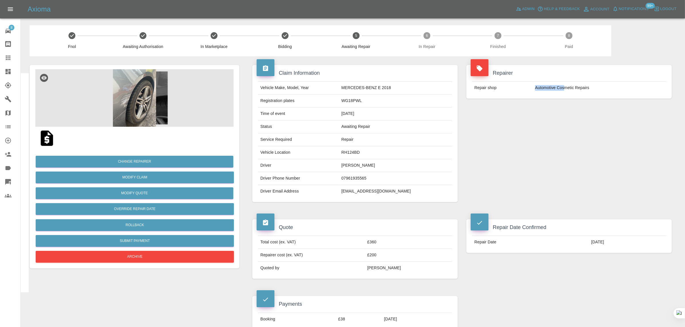
drag, startPoint x: 533, startPoint y: 88, endPoint x: 564, endPoint y: 86, distance: 32.0
click at [564, 86] on td "Automotive Cosmetic Repairs" at bounding box center [599, 88] width 133 height 13
copy td "Automotive Cos"
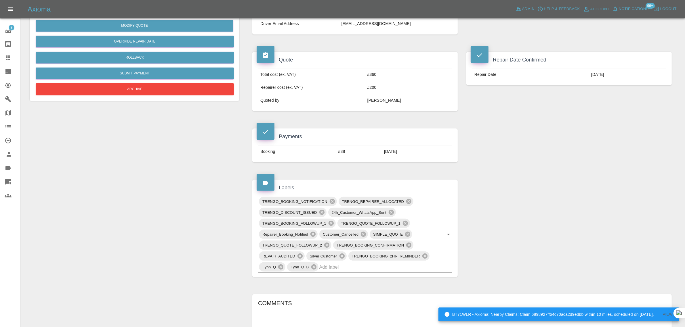
scroll to position [252, 0]
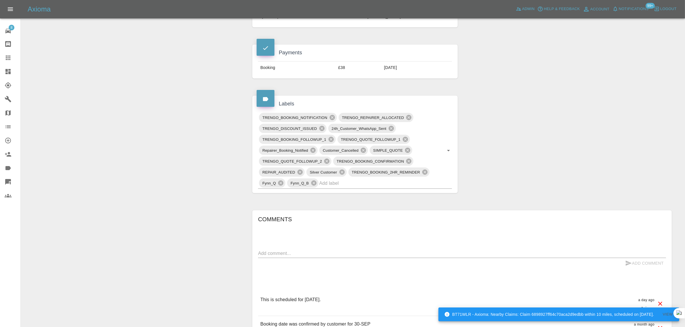
click at [304, 251] on textarea at bounding box center [462, 253] width 408 height 7
paste textarea "Please contact the customer regarding today's repair schedule."
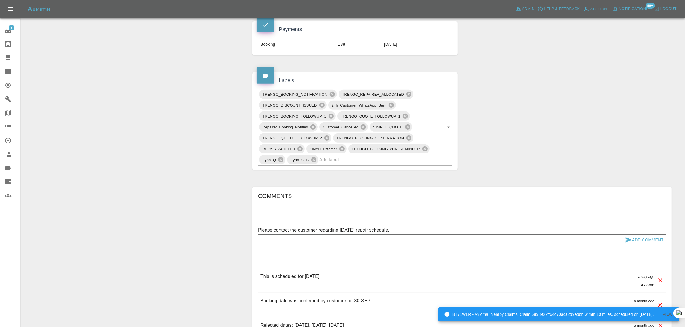
scroll to position [288, 0]
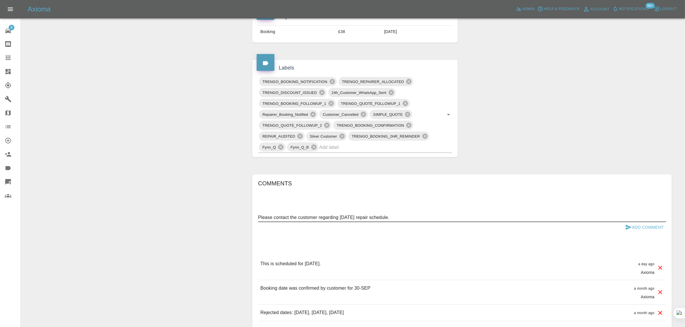
type textarea "Please contact the customer regarding today's repair schedule."
click at [636, 226] on button "Add Comment" at bounding box center [644, 227] width 43 height 11
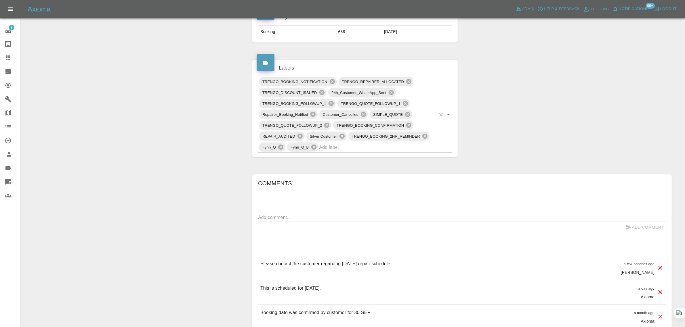
click at [347, 150] on input "text" at bounding box center [377, 147] width 117 height 9
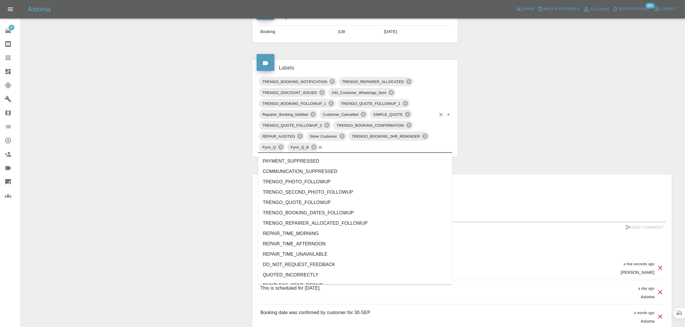
type input "no"
click at [280, 210] on li "REPAIRER_NO_CONTACT" at bounding box center [355, 213] width 194 height 10
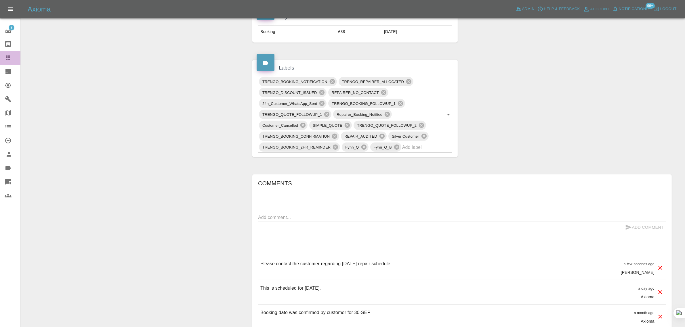
click at [15, 55] on div at bounding box center [13, 57] width 16 height 7
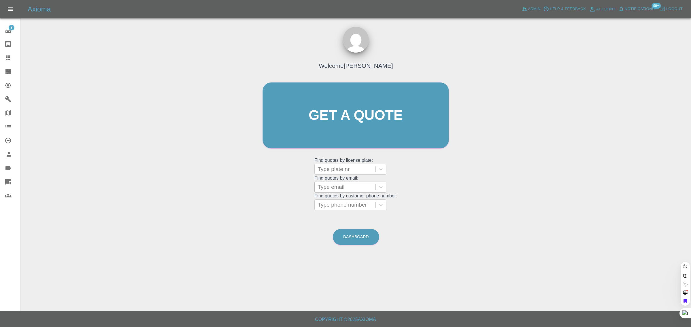
click at [329, 185] on div at bounding box center [344, 187] width 55 height 8
paste input "derek744@compuserve.com"
type input "derek744@compuserve.com"
click at [347, 211] on div "Type phone number" at bounding box center [350, 205] width 72 height 11
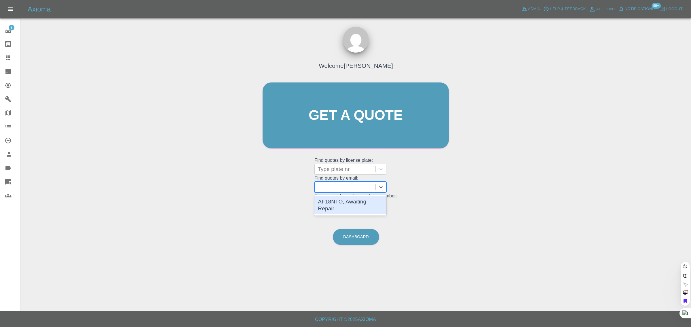
scroll to position [0, 0]
click at [355, 191] on div at bounding box center [344, 187] width 55 height 8
paste input "derek744@compuserve.com"
type input "derek744@compuserve.co"
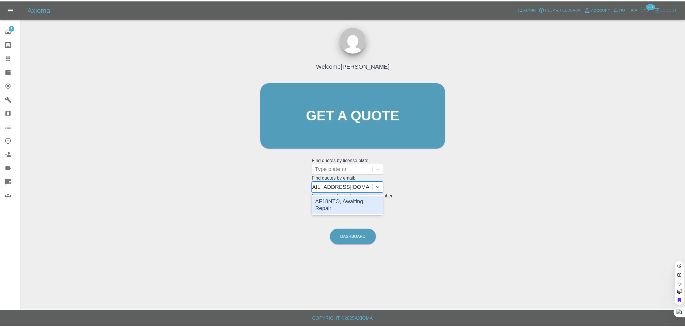
scroll to position [0, 9]
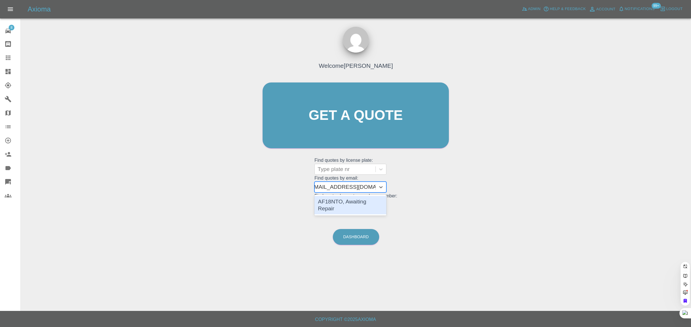
click at [343, 202] on div "AF18NTO, Awaiting Repair" at bounding box center [350, 205] width 72 height 18
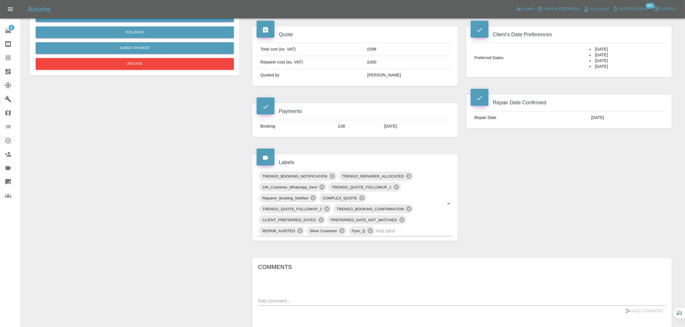
scroll to position [216, 0]
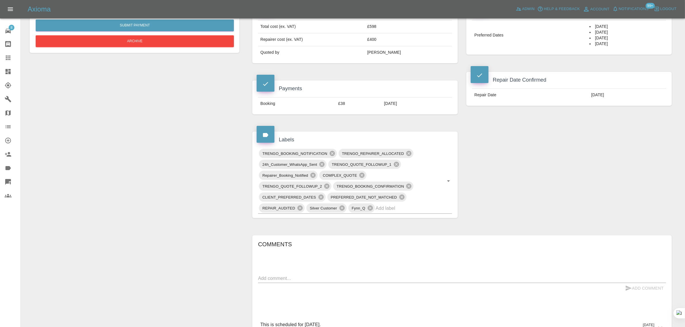
click at [340, 277] on textarea at bounding box center [462, 278] width 408 height 7
paste textarea "Lewis was delayed with a prior appointment yesterday and was not able to finish…"
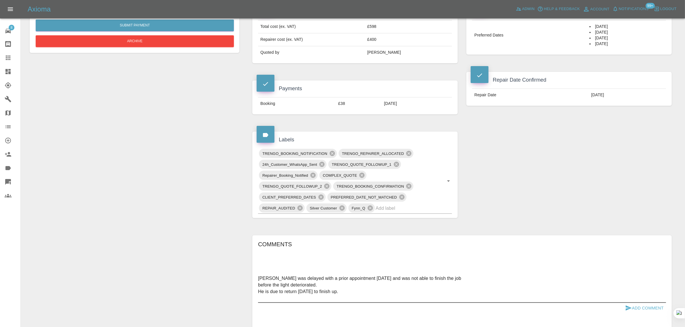
scroll to position [252, 0]
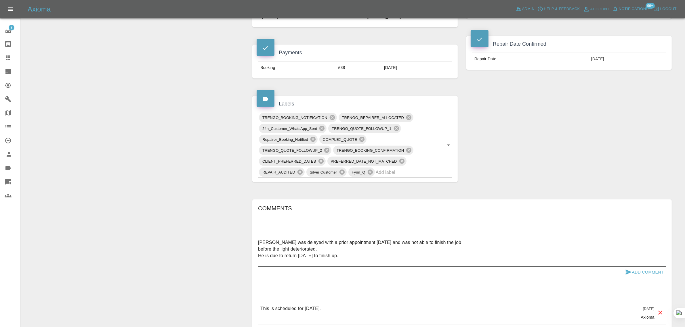
type textarea "Lewis was delayed with a prior appointment yesterday and was not able to finish…"
click at [644, 272] on button "Add Comment" at bounding box center [644, 272] width 43 height 11
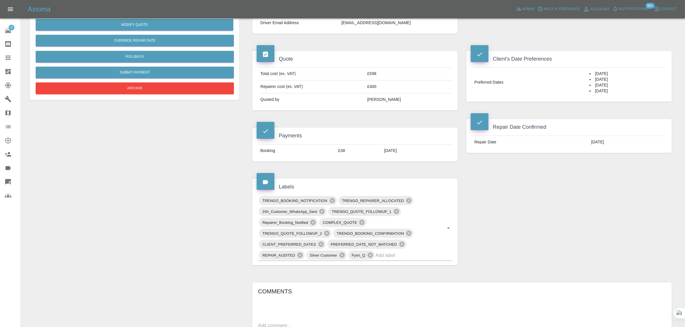
scroll to position [72, 0]
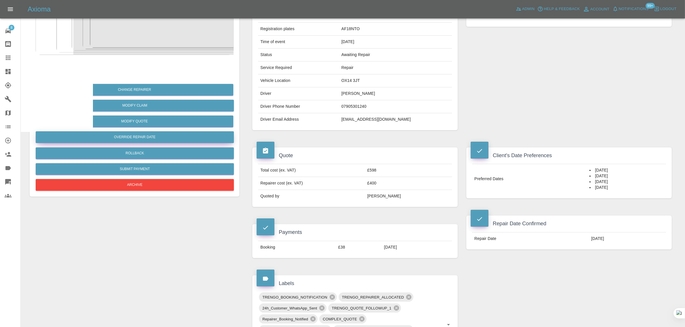
click at [154, 141] on button "Override Repair Date" at bounding box center [135, 137] width 198 height 12
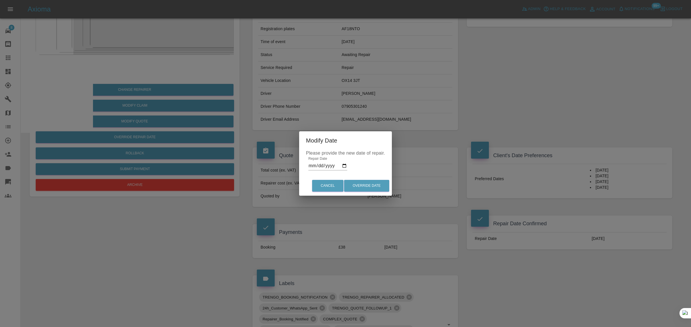
click at [317, 169] on input "2025-09-29" at bounding box center [327, 165] width 39 height 9
click at [340, 164] on input "2025-09-29" at bounding box center [327, 165] width 39 height 9
click at [342, 165] on input "2025-09-29" at bounding box center [327, 165] width 39 height 9
type input "2025-09-30"
click at [365, 186] on button "Override Date" at bounding box center [366, 186] width 45 height 12
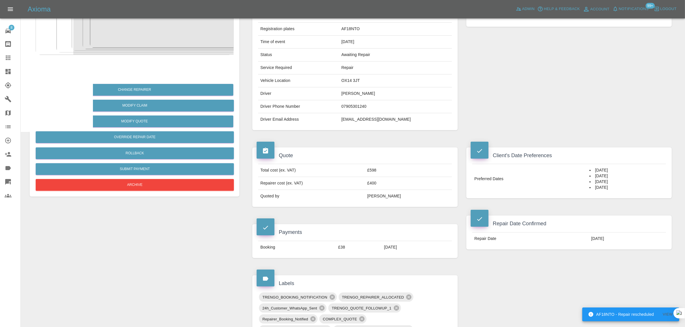
click at [8, 56] on icon at bounding box center [8, 58] width 5 height 5
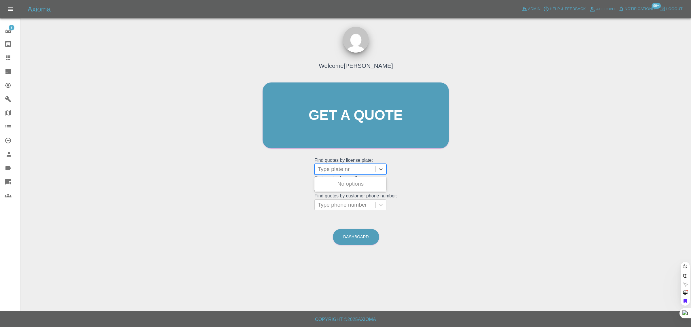
click at [332, 168] on div at bounding box center [344, 169] width 55 height 8
paste input "'HJ20KXW'"
type input "HJ20KXW"
click at [333, 181] on div "HJ20KXW, Fnol" at bounding box center [350, 184] width 72 height 12
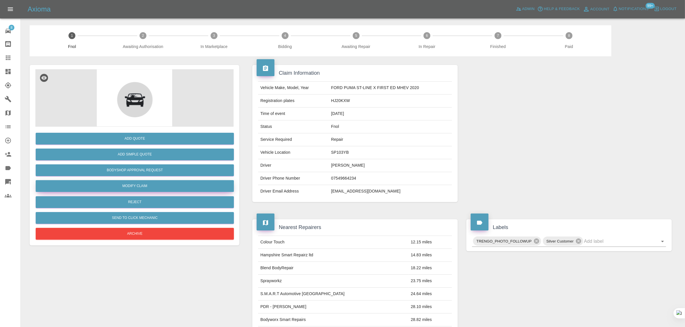
click at [130, 186] on link "Modify Claim" at bounding box center [135, 186] width 198 height 12
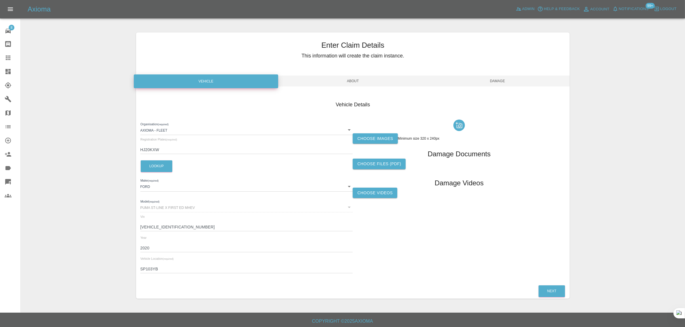
click at [359, 134] on label "Choose images" at bounding box center [375, 139] width 45 height 11
click at [0, 0] on input "Choose images" at bounding box center [0, 0] width 0 height 0
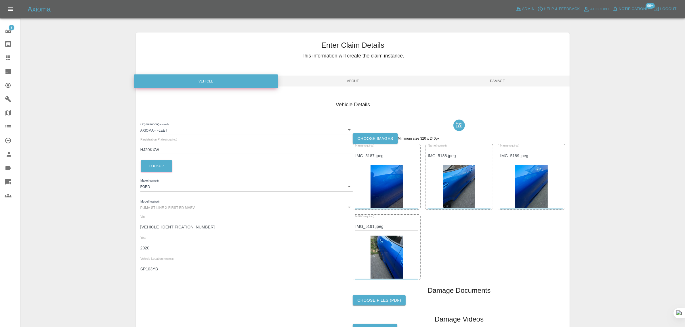
click at [497, 80] on span "Damage" at bounding box center [497, 81] width 145 height 11
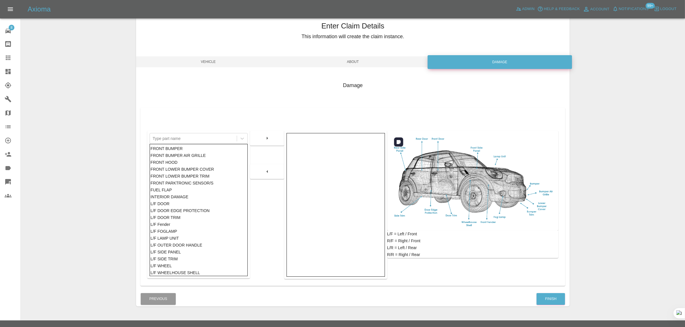
scroll to position [28, 0]
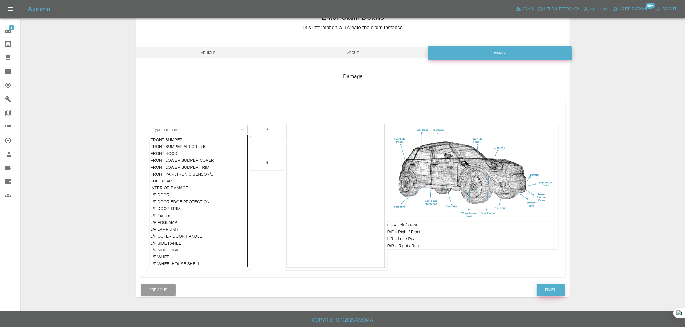
click at [553, 291] on button "Finish" at bounding box center [551, 291] width 28 height 12
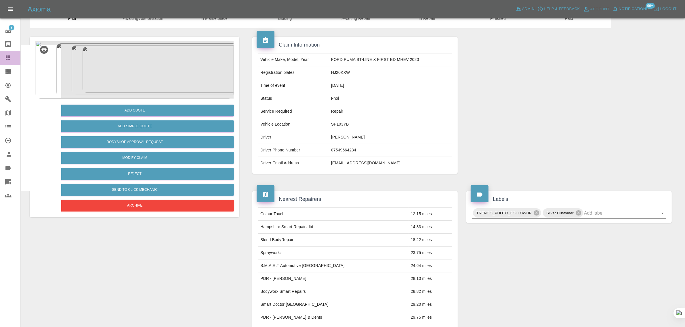
drag, startPoint x: 7, startPoint y: 55, endPoint x: 353, endPoint y: 171, distance: 364.8
click at [7, 55] on icon at bounding box center [8, 57] width 7 height 7
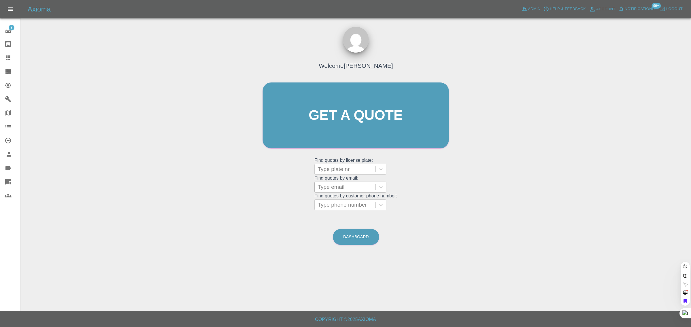
click at [337, 189] on div at bounding box center [344, 187] width 55 height 8
paste input "david.bonser1@icloud.com"
type input "david.bonser1@icloud.co"
click at [333, 199] on div "LF21DHE, Awaiting Repair" at bounding box center [350, 205] width 72 height 18
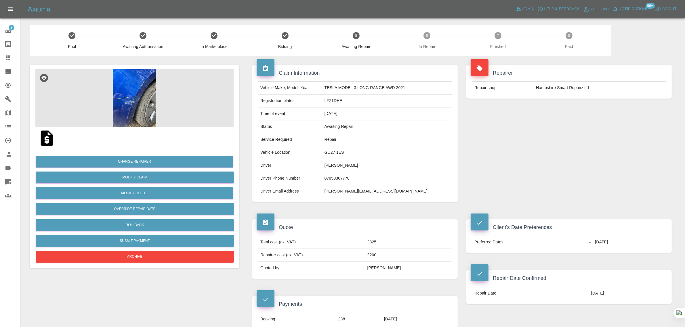
scroll to position [252, 0]
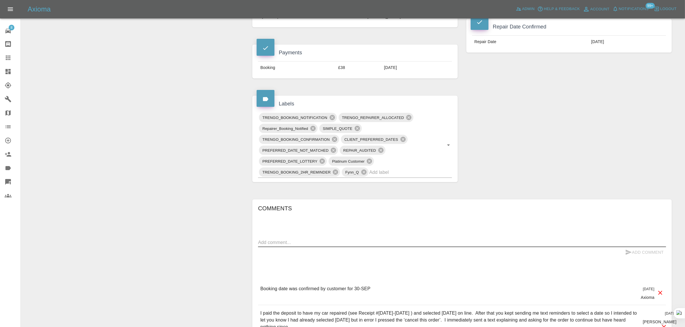
click at [331, 244] on textarea at bounding box center [462, 242] width 408 height 7
paste textarea "I am due a repair today. I rang Kyle yesterday, it went to voicemail and I left…"
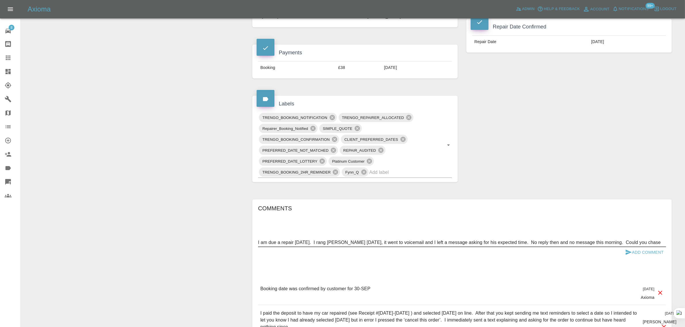
type textarea "I am due a repair today. I rang Kyle yesterday, it went to voicemail and I left…"
click at [645, 254] on button "Add Comment" at bounding box center [644, 252] width 43 height 11
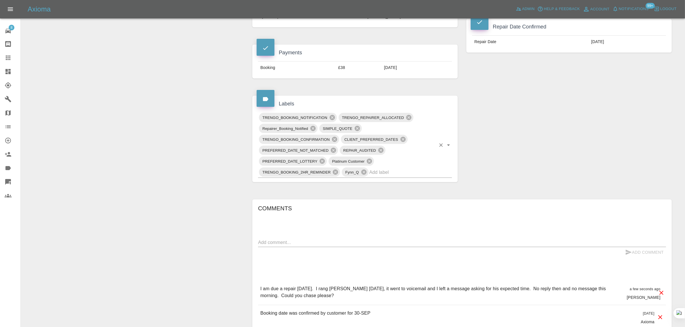
click at [406, 178] on div "TRENGO_BOOKING_NOTIFICATION TRENGO_REPAIRER_ALLOCATED Repairer_Booking_Notified…" at bounding box center [355, 145] width 194 height 66
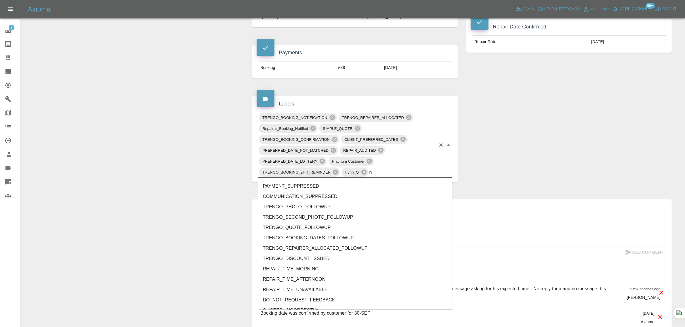
type input "no"
click at [320, 234] on li "REPAIRER_NO_CONTACT" at bounding box center [355, 238] width 194 height 10
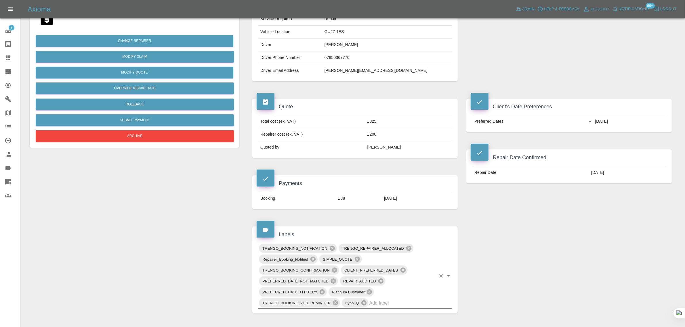
scroll to position [0, 0]
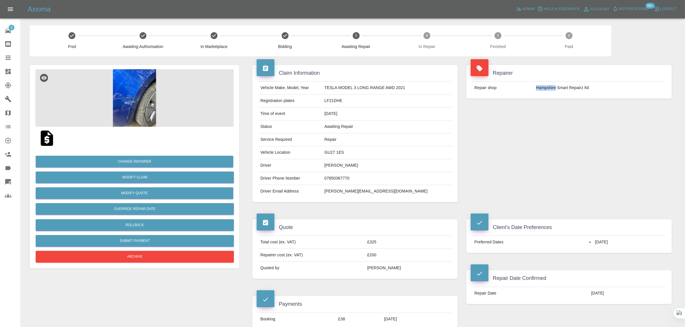
drag, startPoint x: 536, startPoint y: 88, endPoint x: 555, endPoint y: 85, distance: 18.9
click at [555, 85] on td "Hampshire Smart Repairz ltd" at bounding box center [600, 88] width 132 height 13
copy td "Hampshire"
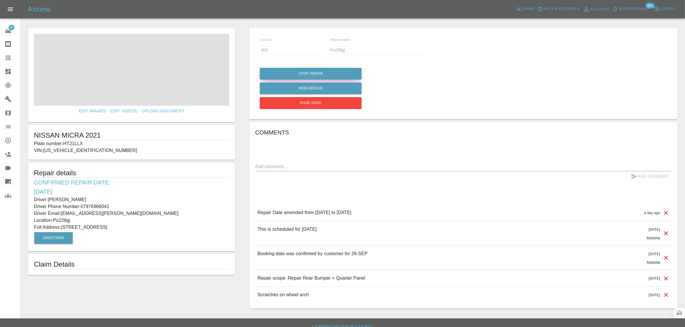
click at [314, 73] on button "Start Repair" at bounding box center [311, 74] width 102 height 12
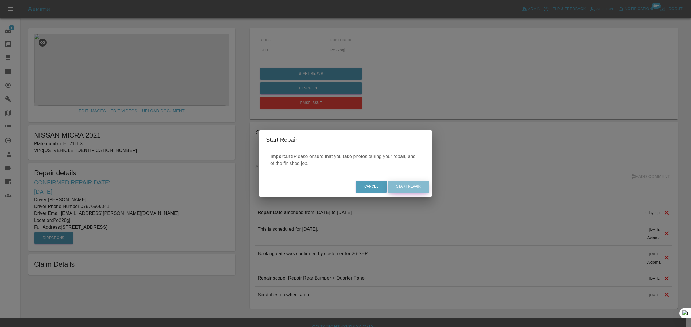
click at [400, 186] on button "Start Repair" at bounding box center [408, 187] width 42 height 12
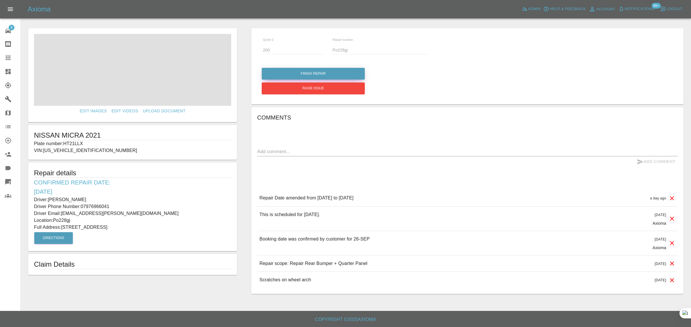
click at [348, 75] on button "Finish Repair" at bounding box center [313, 74] width 103 height 12
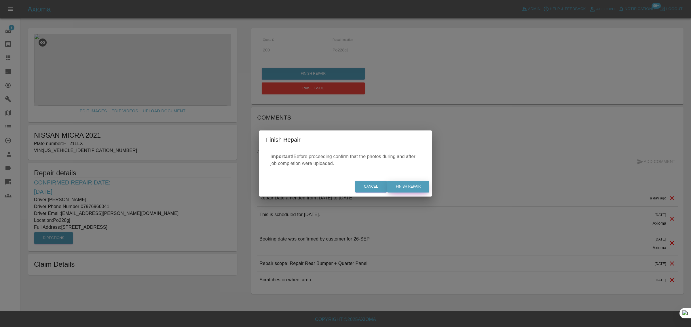
click at [408, 188] on button "Finish Repair" at bounding box center [408, 187] width 42 height 12
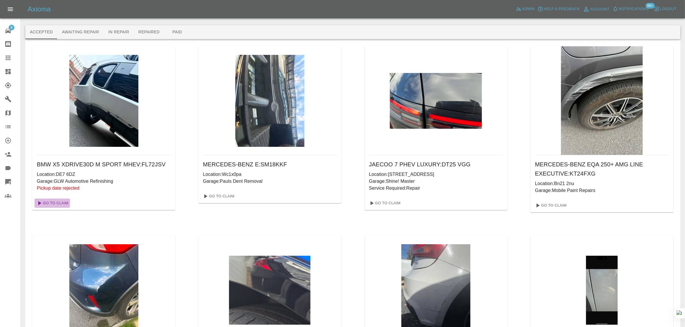
click at [64, 202] on link "Go To Claim" at bounding box center [52, 203] width 35 height 9
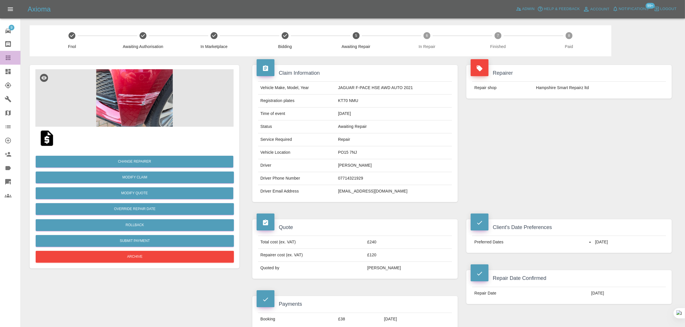
click at [12, 56] on div at bounding box center [13, 57] width 16 height 7
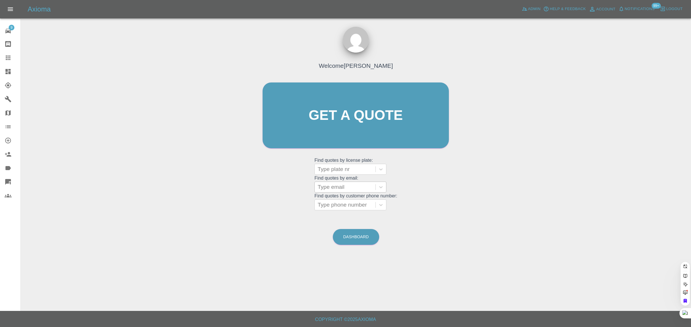
click at [342, 186] on div at bounding box center [344, 187] width 55 height 8
paste input "ccotton001@aol.com"
type input "ccotton001@aol.co"
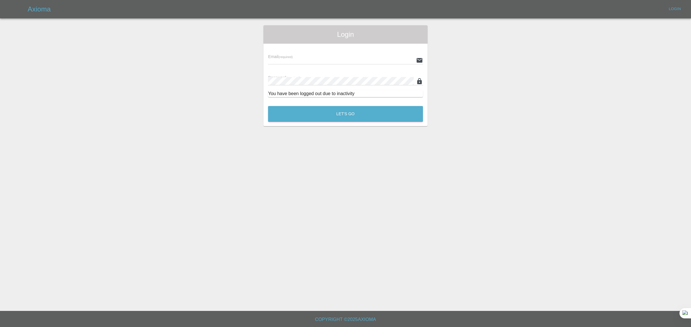
type input "bookkeeping@fifoaccounting.com"
click at [331, 112] on button "Let's Go" at bounding box center [345, 114] width 155 height 16
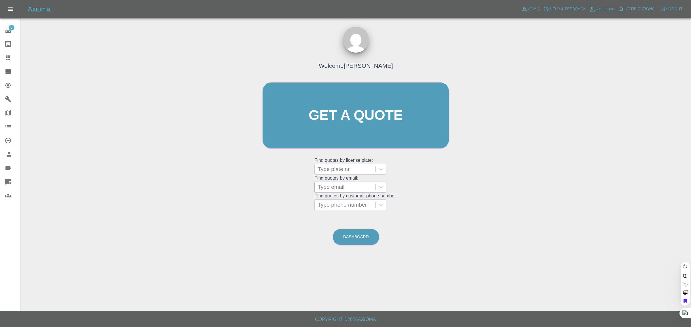
click at [338, 186] on div at bounding box center [344, 187] width 55 height 8
paste input "ccotton001@aol.com"
type input "ccotton001@aol.co"
click at [350, 212] on div "Welcome Saleem Anwar Get a quote Get a quote Find quotes by license plate: Type…" at bounding box center [355, 127] width 198 height 174
click at [342, 190] on div at bounding box center [344, 187] width 55 height 8
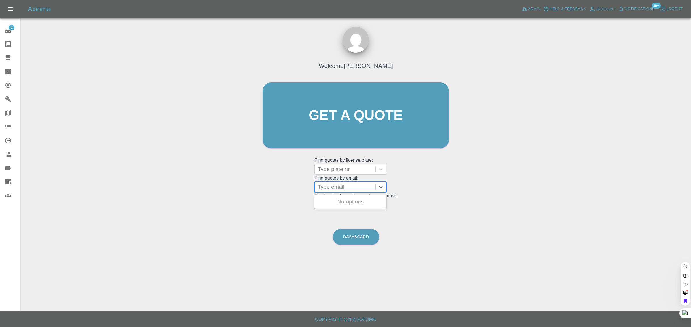
paste input "ccotton001@aol.com"
type input "ccotton001@aol.co"
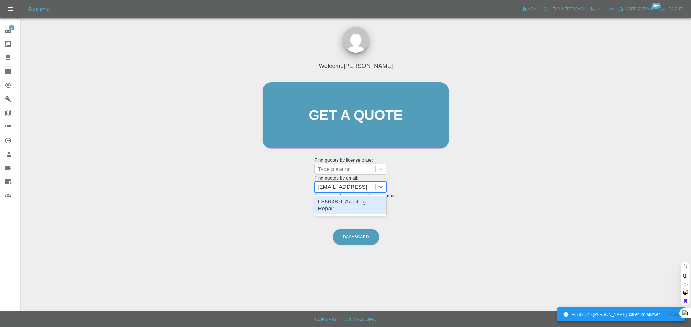
click at [340, 203] on div "LS66XBU, Awaiting Repair" at bounding box center [350, 205] width 72 height 18
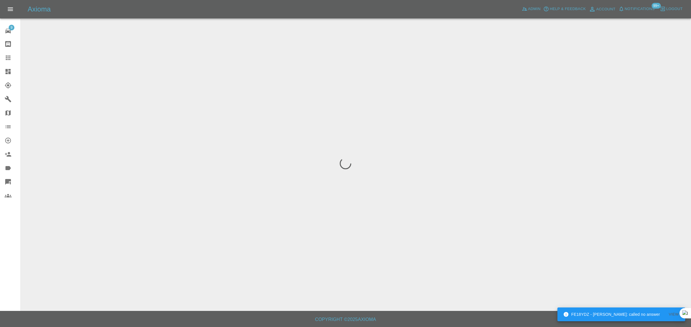
click at [14, 250] on div "9 Repair home Bodyshop home Claims Dashboard Explorer Garages Map Organization …" at bounding box center [10, 163] width 21 height 327
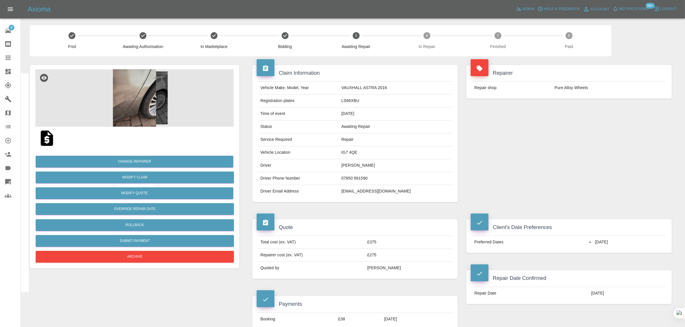
click at [8, 58] on icon at bounding box center [8, 58] width 5 height 5
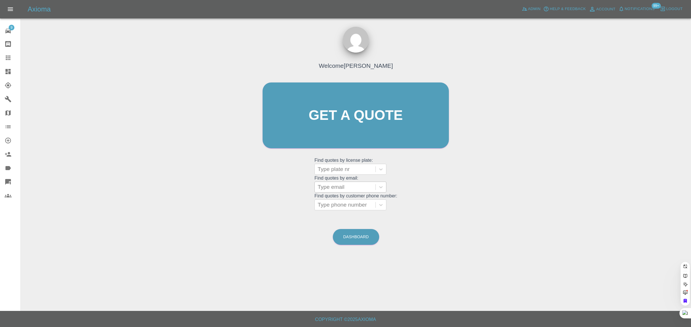
click at [354, 186] on div at bounding box center [344, 187] width 55 height 8
paste input "timbear.lawman@gmail.com"
type input "timbear.lawman@gmail.com"
click at [353, 205] on div "BL25EXR, Awaiting Repair" at bounding box center [350, 205] width 72 height 18
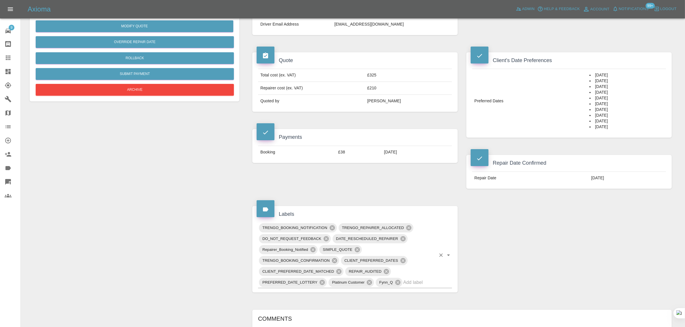
scroll to position [216, 0]
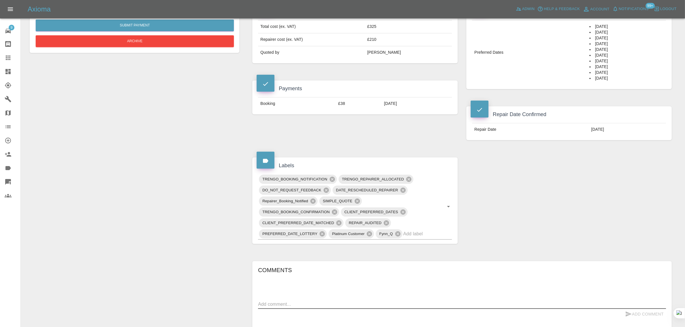
click at [336, 304] on textarea at bounding box center [462, 304] width 408 height 7
paste textarea "I have an appointment booked for October 3rd, unfortunately access to my house …"
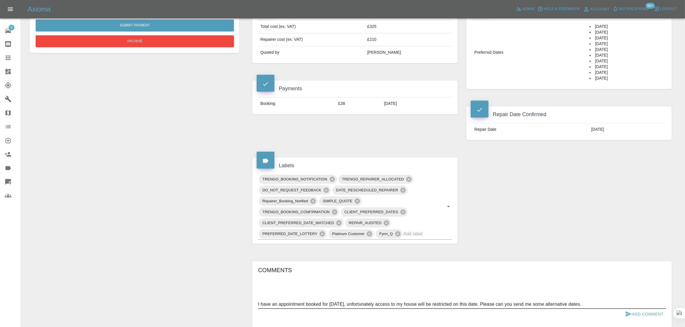
scroll to position [288, 0]
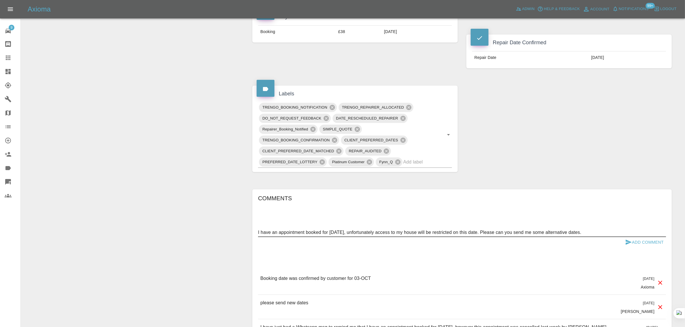
type textarea "I have an appointment booked for October 3rd, unfortunately access to my house …"
click at [645, 242] on button "Add Comment" at bounding box center [644, 242] width 43 height 11
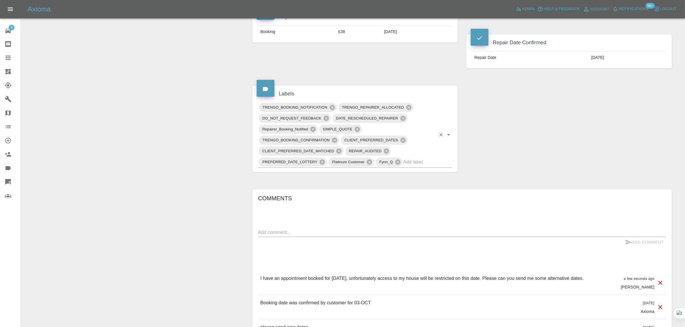
scroll to position [252, 0]
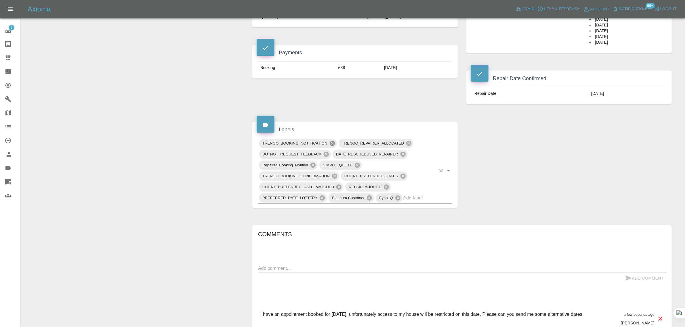
click at [335, 143] on icon at bounding box center [332, 143] width 6 height 6
click at [388, 154] on icon at bounding box center [389, 154] width 5 height 5
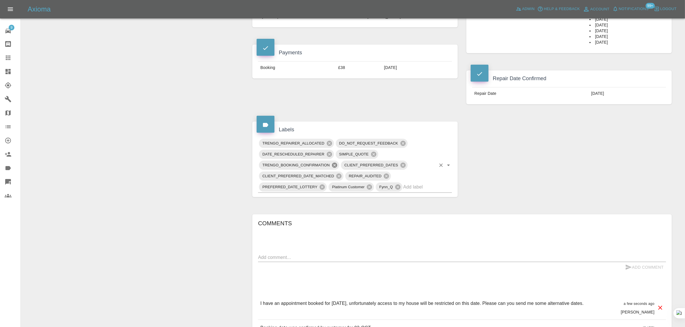
click at [334, 166] on icon at bounding box center [334, 165] width 6 height 6
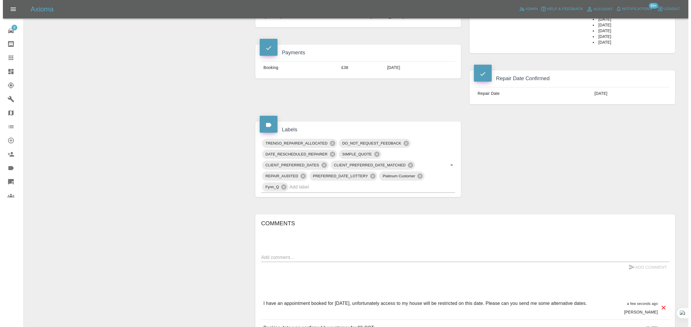
scroll to position [36, 0]
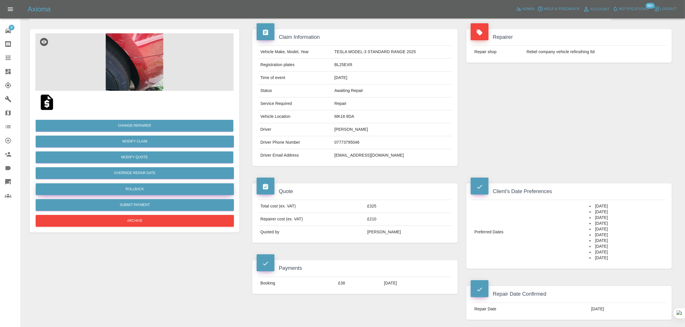
click at [139, 187] on button "Rollback" at bounding box center [135, 190] width 198 height 12
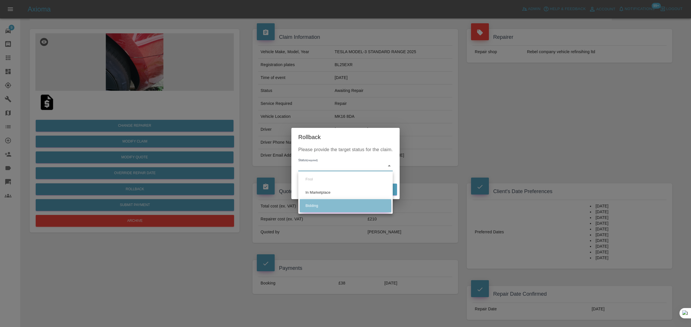
click at [314, 204] on li "Bidding" at bounding box center [345, 205] width 91 height 13
type input "bidding"
click at [378, 199] on li "Bidding" at bounding box center [345, 205] width 91 height 13
click at [376, 190] on button "Rollback" at bounding box center [379, 190] width 36 height 12
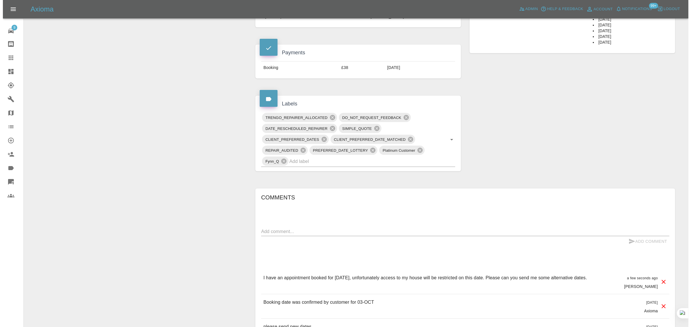
scroll to position [0, 0]
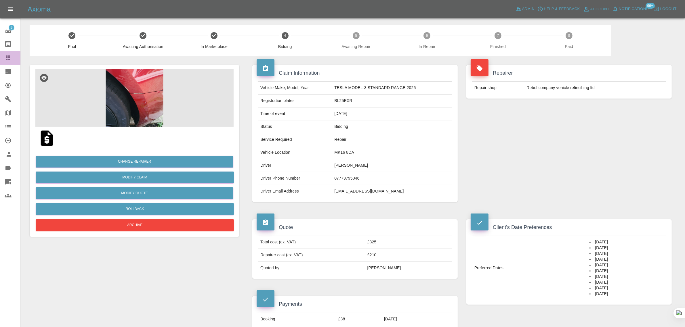
click at [12, 58] on div at bounding box center [13, 57] width 16 height 7
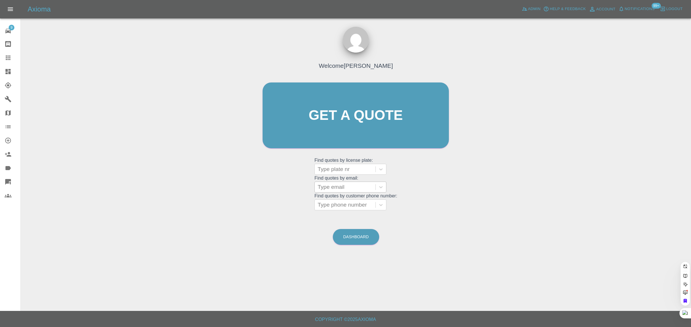
click at [327, 183] on div at bounding box center [344, 187] width 55 height 8
paste input "bannmanny@gmail.com"
type input "bannmanny@gmail.co"
click at [342, 203] on div "RJ17 ROH, Archived" at bounding box center [350, 202] width 72 height 12
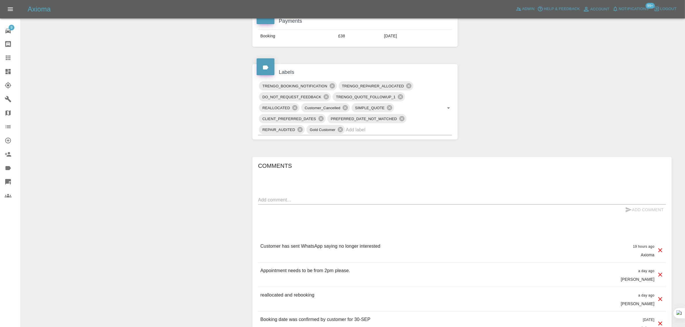
scroll to position [288, 0]
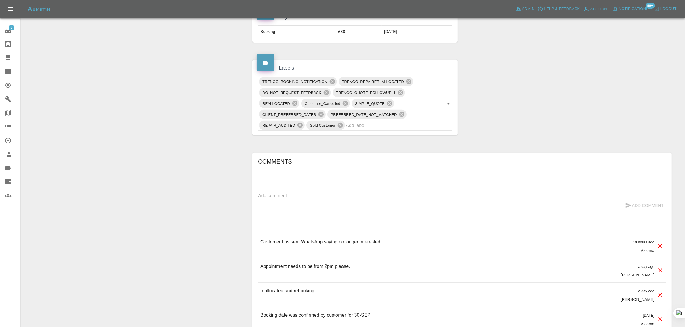
click at [348, 198] on textarea at bounding box center [462, 195] width 408 height 7
paste textarea "Please cancel my order as the repairer cannot make it to my schedule. Thank you…"
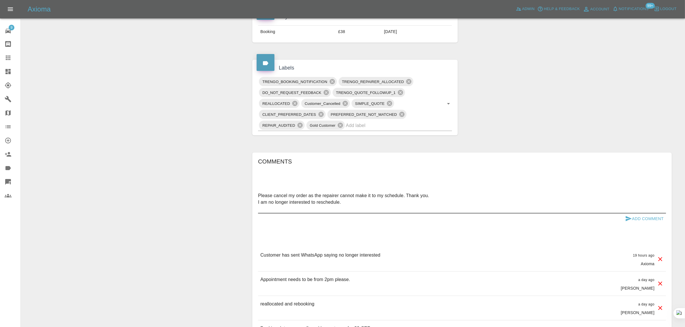
type textarea "Please cancel my order as the repairer cannot make it to my schedule. Thank you…"
click at [642, 222] on button "Add Comment" at bounding box center [644, 219] width 43 height 11
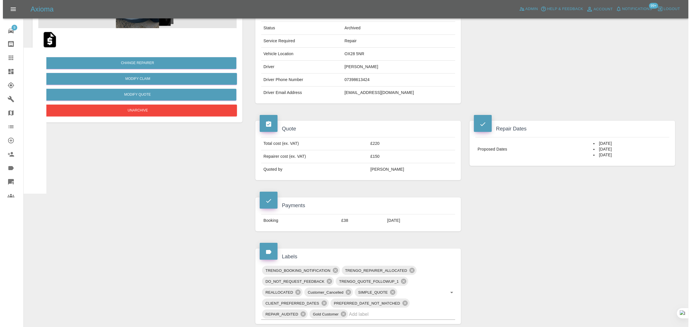
scroll to position [0, 0]
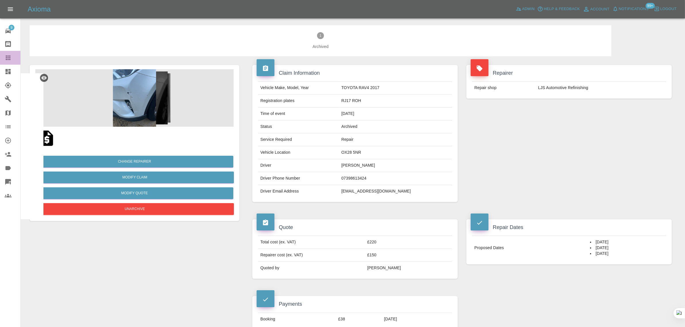
click at [8, 59] on icon at bounding box center [8, 57] width 7 height 7
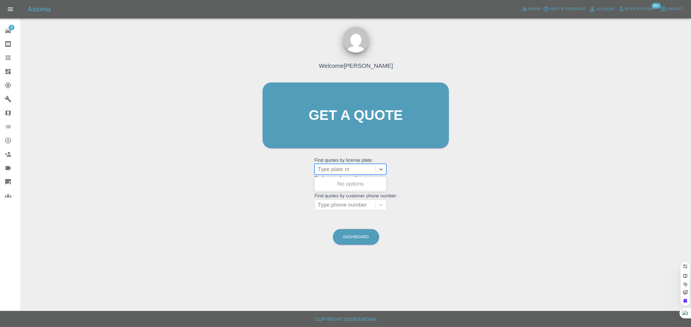
click at [328, 173] on div at bounding box center [344, 169] width 55 height 8
paste input "DG70 JYJ"
click at [334, 172] on input "DG70 JYJ" at bounding box center [330, 169] width 27 height 7
type input "DG70JYJ"
click at [333, 188] on div at bounding box center [344, 187] width 55 height 8
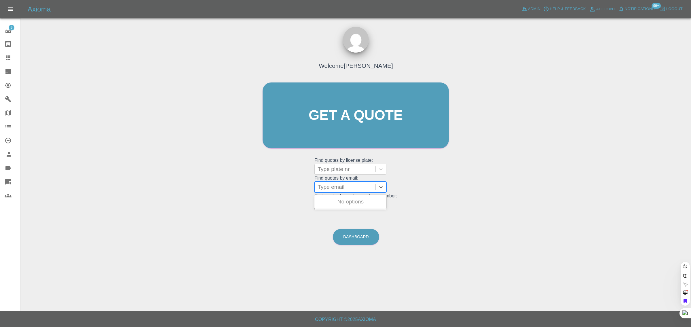
paste input "bannmanny@gmail.com"
type input "bannmanny@gmail.co"
click at [346, 200] on div "RJ17 ROH, Archived" at bounding box center [350, 202] width 72 height 12
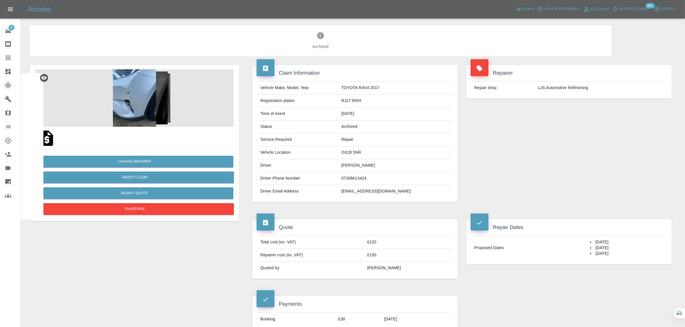
click at [8, 55] on icon at bounding box center [8, 57] width 7 height 7
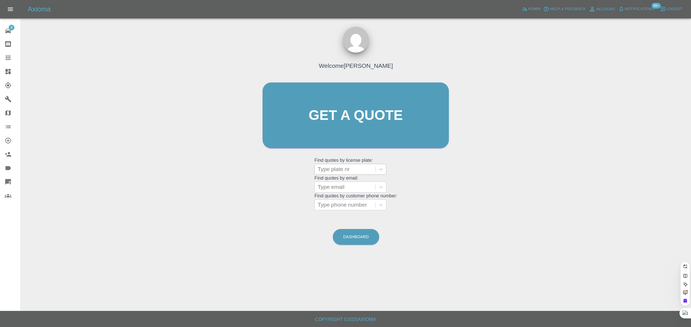
click at [343, 170] on div at bounding box center [344, 169] width 55 height 8
paste input "GL13BBN"
type input "GL13BBN"
click at [350, 190] on div "GL13BBN, Awaiting Authorisation" at bounding box center [350, 187] width 72 height 18
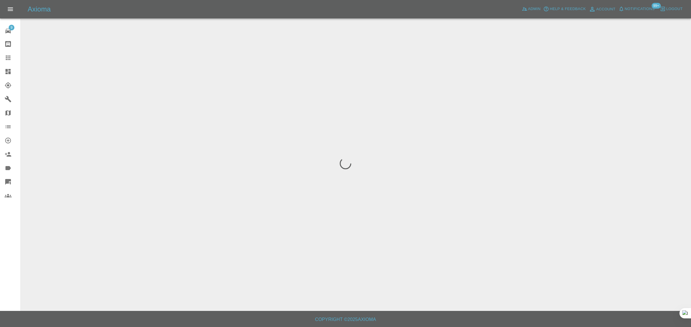
click at [9, 256] on div "9 Repair home Bodyshop home Claims Dashboard Explorer Garages Map Organization …" at bounding box center [10, 163] width 21 height 327
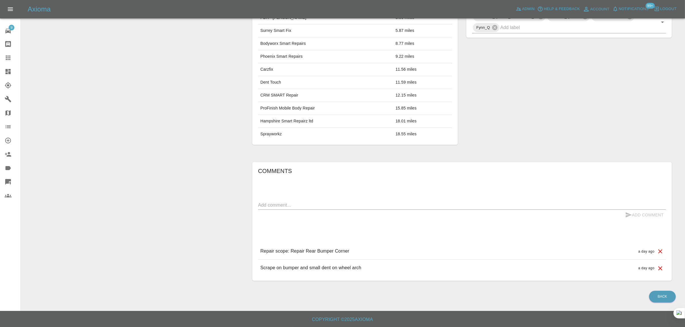
scroll to position [16, 0]
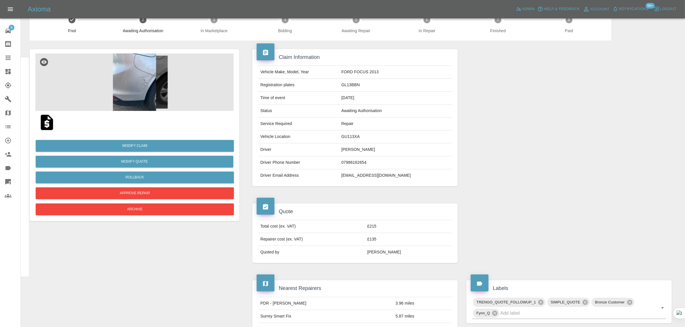
click at [46, 125] on img at bounding box center [47, 122] width 18 height 18
click at [362, 176] on td "sinonalexsndermail@gmail.com" at bounding box center [395, 175] width 113 height 13
copy td "sinonalexsndermail@gmail.com"
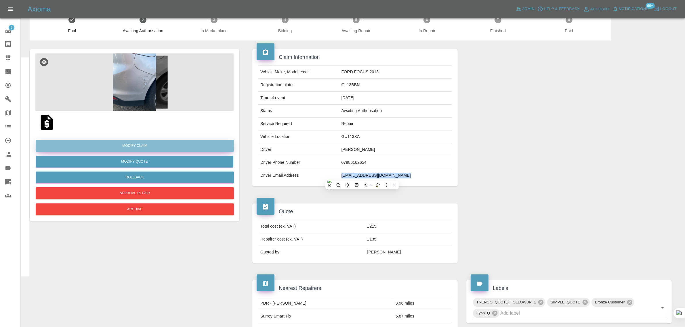
click at [139, 147] on link "Modify Claim" at bounding box center [135, 146] width 198 height 12
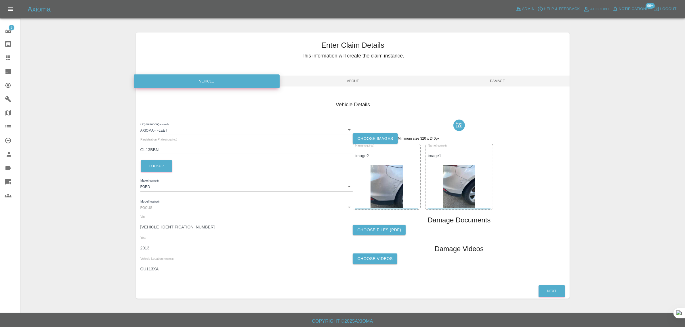
click at [361, 83] on span "About" at bounding box center [353, 81] width 145 height 11
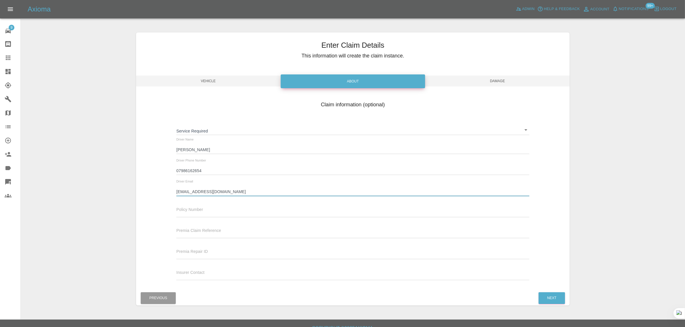
drag, startPoint x: 240, startPoint y: 192, endPoint x: 127, endPoint y: 183, distance: 112.6
click at [127, 183] on div "Enter Claim Details This information will create the claim instance. Vehicle Ab…" at bounding box center [353, 169] width 664 height 288
paste input "monalexa"
type input "simonalexandermail@gmail.com"
click at [497, 83] on span "Damage" at bounding box center [497, 81] width 145 height 11
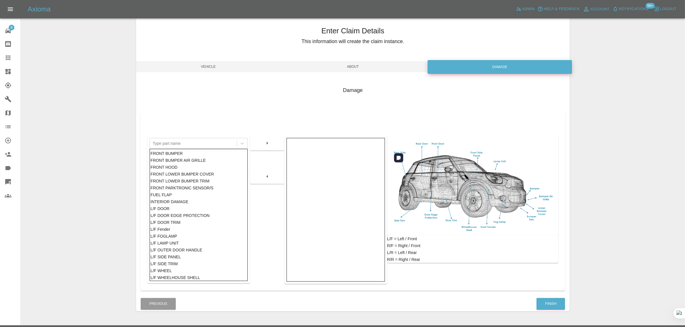
scroll to position [28, 0]
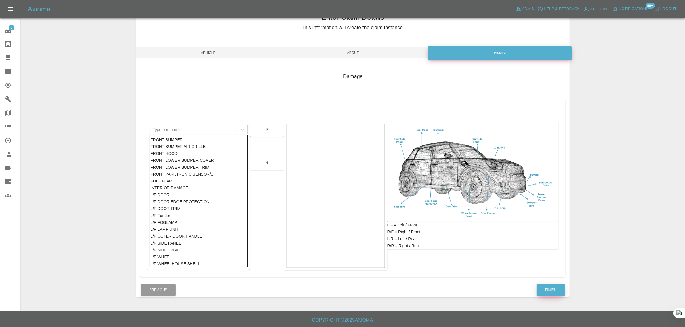
click at [554, 286] on button "Finish" at bounding box center [551, 291] width 28 height 12
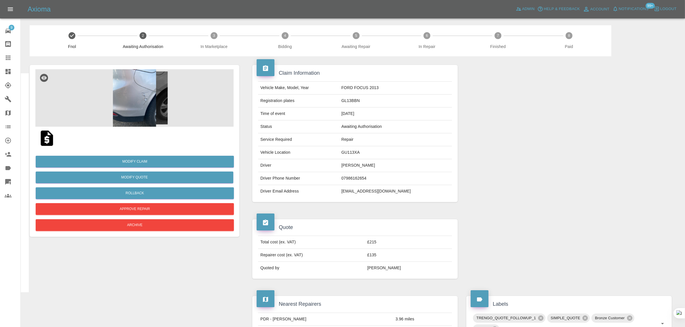
click at [9, 60] on icon at bounding box center [8, 58] width 5 height 5
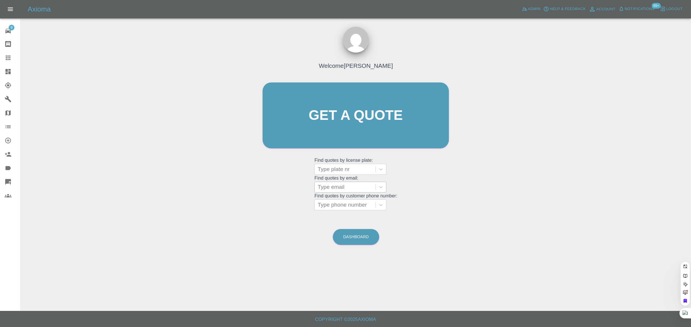
click at [335, 190] on div at bounding box center [344, 187] width 55 height 8
paste input "simonalexandermail@gmail.com"
type input "simonalexandermail@gmail.com"
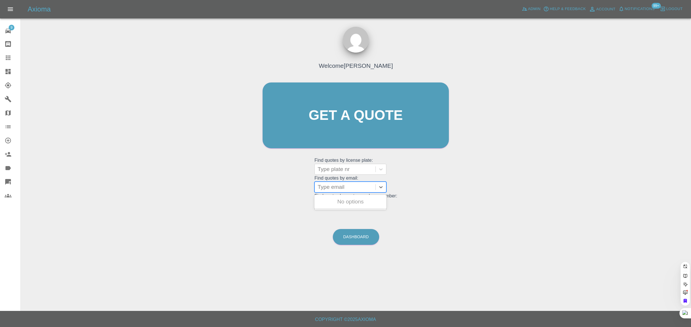
click at [346, 187] on div at bounding box center [344, 187] width 55 height 8
paste input "simonalexandermail@gmail.com"
type input "simonalexandermail@gmail.com"
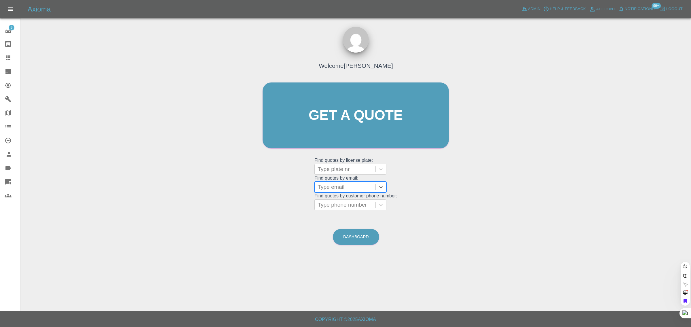
click at [329, 189] on div at bounding box center [344, 187] width 55 height 8
paste input "carochick3@aol.com"
type input "carochick3@aol.co"
click at [344, 207] on div "HJ16 AUC, Awaiting Authorisation" at bounding box center [350, 205] width 72 height 18
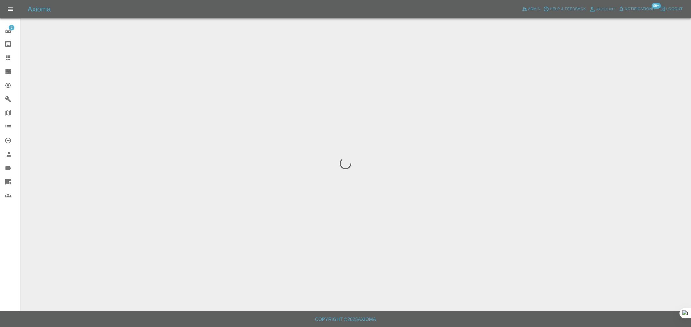
click at [12, 244] on div "9 Repair home Bodyshop home Claims Dashboard Explorer Garages Map Organization …" at bounding box center [10, 163] width 21 height 327
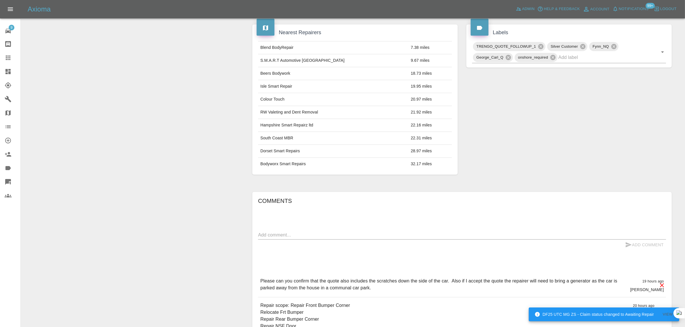
scroll to position [288, 0]
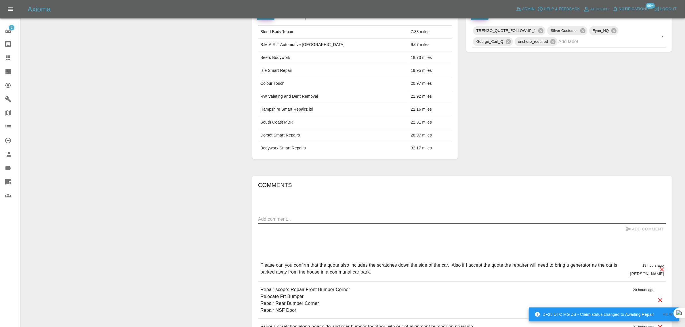
click at [358, 223] on textarea at bounding box center [462, 219] width 408 height 7
paste textarea "Thank you for your email. Because of being unable to get the car close enough t…"
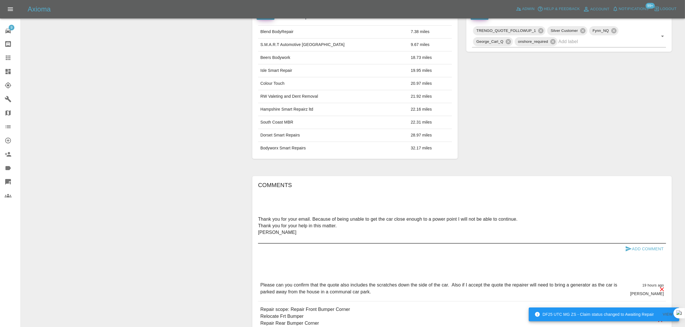
type textarea "Thank you for your email. Because of being unable to get the car close enough t…"
click at [645, 253] on button "Add Comment" at bounding box center [644, 249] width 43 height 11
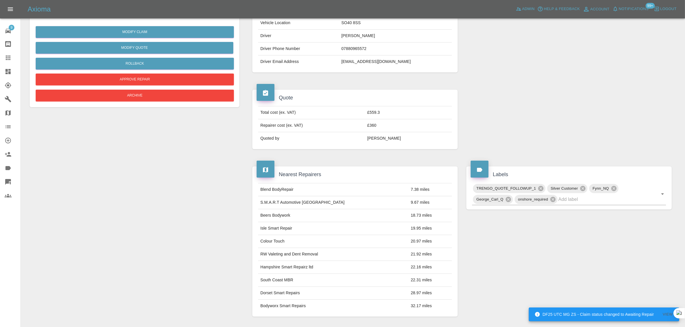
scroll to position [72, 0]
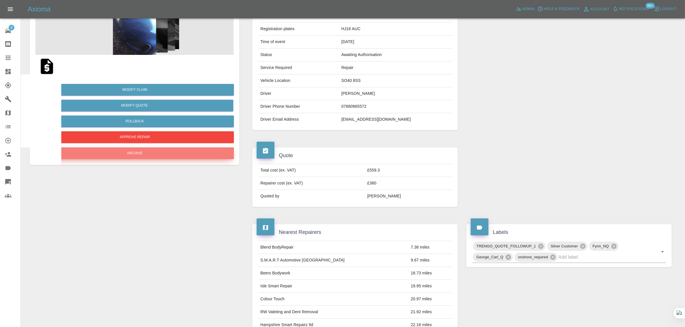
click at [166, 155] on button "Archive" at bounding box center [135, 154] width 198 height 12
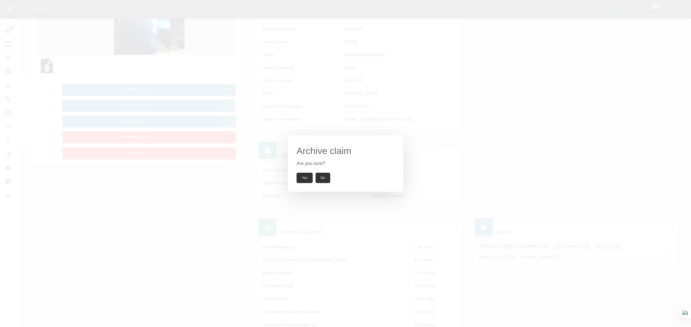
click at [300, 178] on button "Yes" at bounding box center [304, 178] width 16 height 10
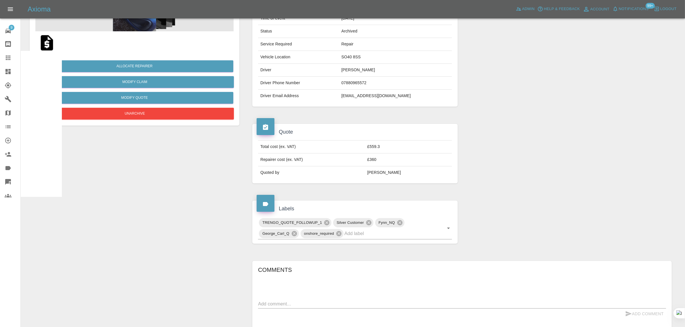
scroll to position [108, 0]
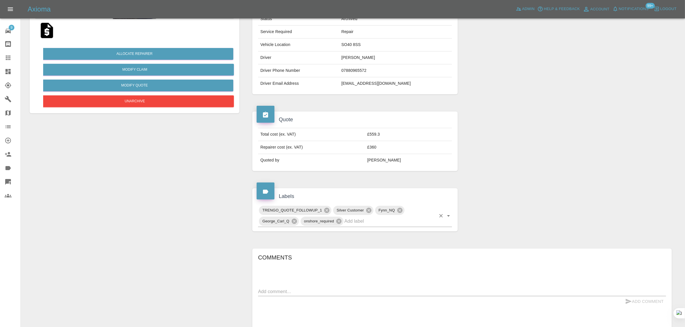
click at [382, 227] on div "TRENGO_QUOTE_FOLLOWUP_1 Silver Customer Fynn_NQ George_Carl_Q onshore_required" at bounding box center [355, 216] width 194 height 22
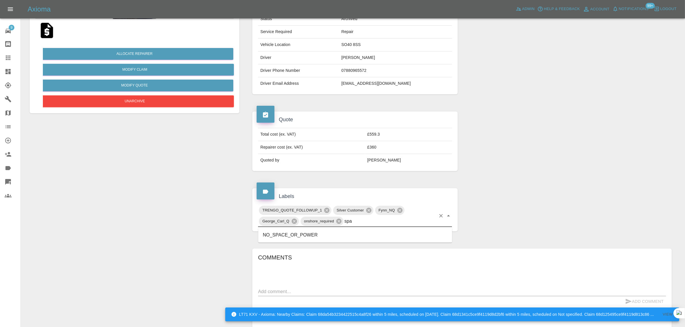
type input "spac"
click at [328, 237] on li "NO_SPACE_OR_POWER" at bounding box center [355, 235] width 194 height 10
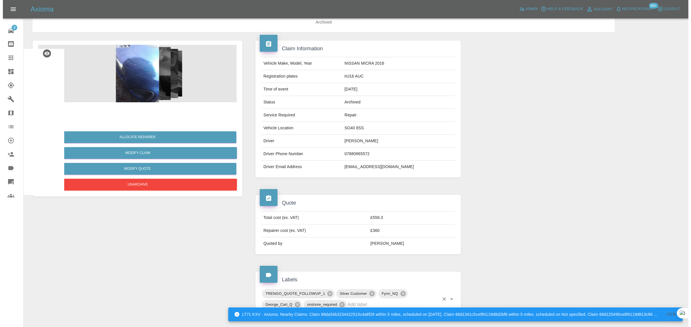
scroll to position [0, 0]
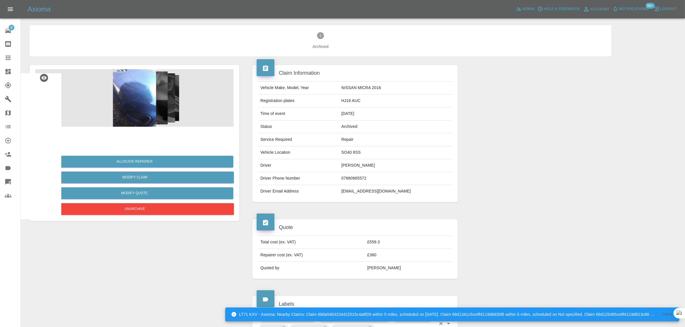
click at [6, 58] on icon at bounding box center [8, 58] width 5 height 5
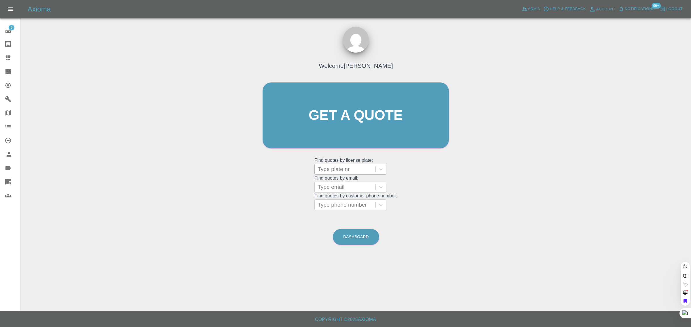
click at [330, 171] on div at bounding box center [344, 169] width 55 height 8
click at [263, 197] on div "Welcome Saleem Anwar Get a quote Get a quote Find quotes by license plate: Type…" at bounding box center [355, 127] width 198 height 174
click at [352, 188] on div at bounding box center [344, 187] width 55 height 8
paste input "debbie_lee65@hotmail.co.uk"
type input "debbie_lee65@hotmail.co.u"
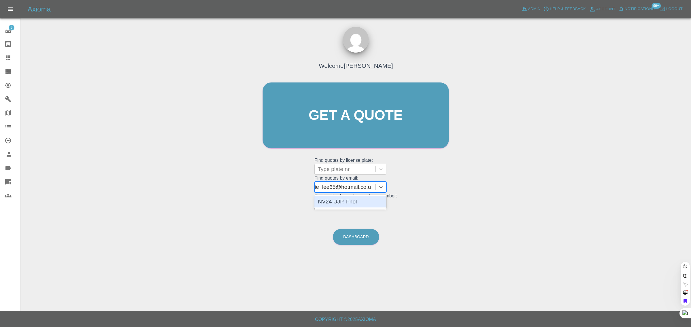
scroll to position [0, 11]
click at [346, 201] on div "NV24 UJP, Fnol" at bounding box center [350, 202] width 72 height 12
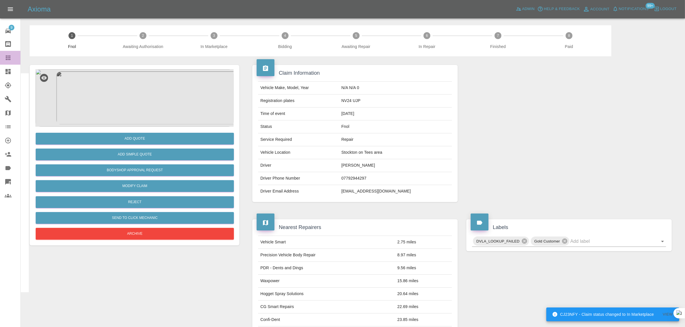
click at [10, 54] on icon at bounding box center [8, 57] width 7 height 7
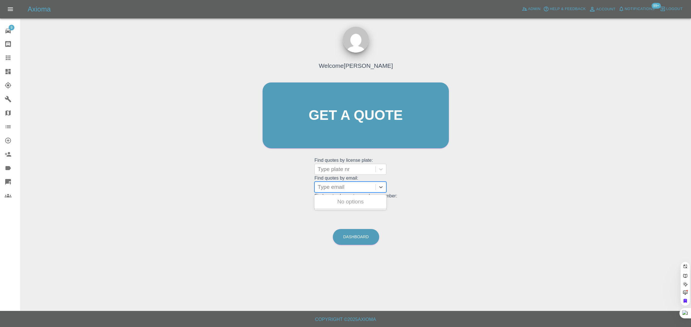
click at [327, 188] on div at bounding box center [344, 187] width 55 height 8
paste input "daniel.correa82@gmail.com"
type input "daniel.correa82@gmail.co"
click at [334, 203] on div "AA21 DAC, Awaiting Authorisation" at bounding box center [350, 205] width 72 height 18
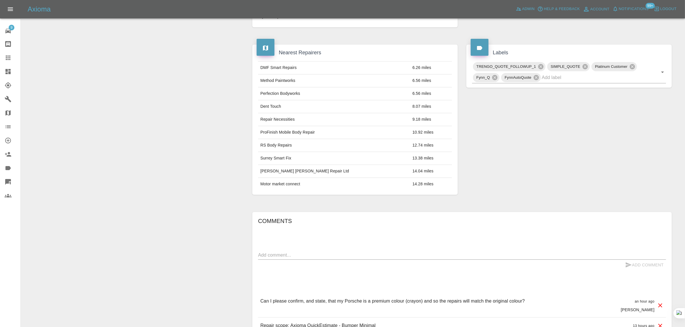
scroll to position [288, 0]
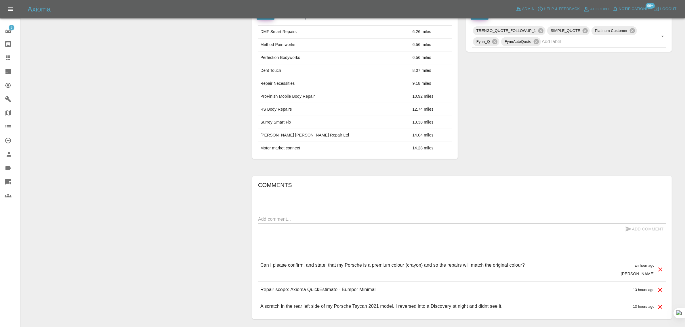
click at [426, 218] on textarea at bounding box center [462, 219] width 408 height 7
paste textarea "The manufacturer paint code for my Porsche Taycan in Crayon is M9A (also referr…"
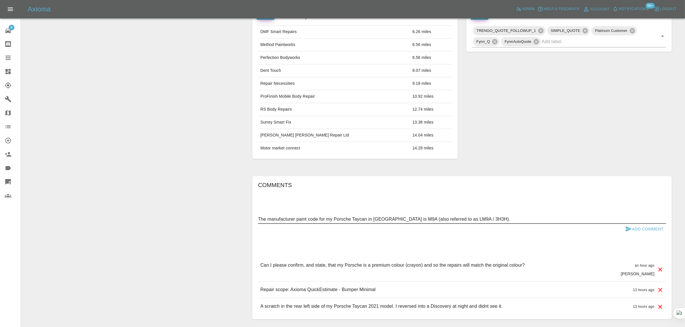
type textarea "The manufacturer paint code for my Porsche Taycan in Crayon is M9A (also referr…"
click at [632, 229] on button "Add Comment" at bounding box center [644, 229] width 43 height 11
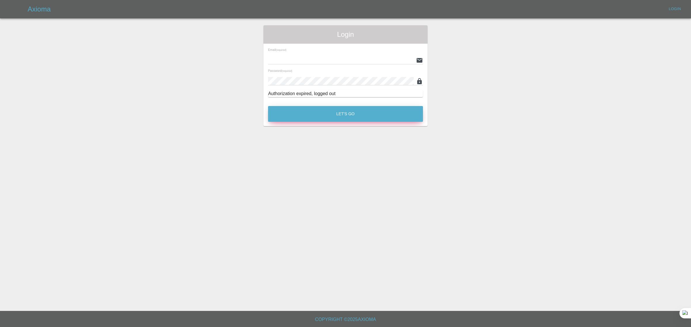
type input "[EMAIL_ADDRESS][DOMAIN_NAME]"
click at [301, 117] on button "Let's Go" at bounding box center [345, 114] width 155 height 16
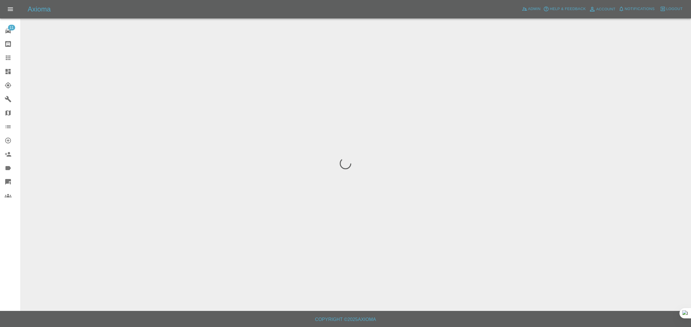
click at [10, 266] on div "11 Repair home Bodyshop home Claims Dashboard Explorer Garages Map Organization…" at bounding box center [10, 163] width 21 height 327
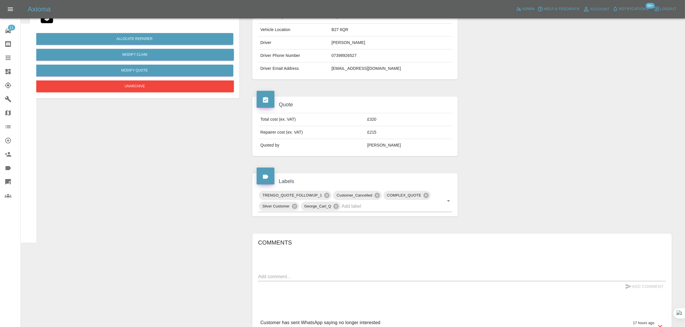
scroll to position [122, 0]
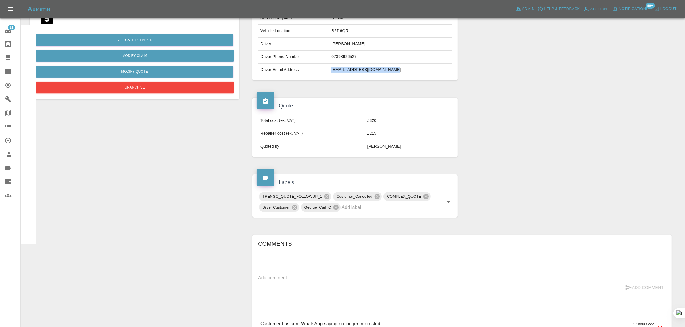
drag, startPoint x: 327, startPoint y: 71, endPoint x: 397, endPoint y: 67, distance: 70.1
click at [397, 67] on tr "Driver Email Address [EMAIL_ADDRESS][DOMAIN_NAME]" at bounding box center [355, 70] width 194 height 13
copy tr "[EMAIL_ADDRESS][DOMAIN_NAME]"
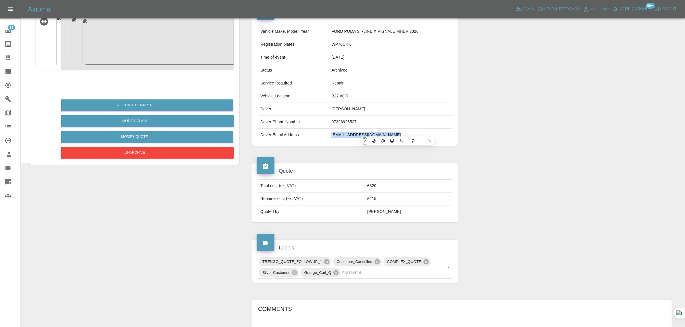
scroll to position [0, 0]
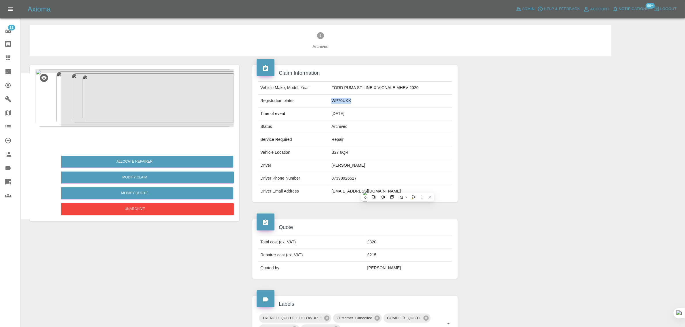
drag, startPoint x: 332, startPoint y: 100, endPoint x: 366, endPoint y: 99, distance: 33.4
click at [366, 99] on td "WP70UKK" at bounding box center [390, 101] width 123 height 13
copy td "WP70UKK"
click at [49, 142] on img at bounding box center [47, 138] width 18 height 18
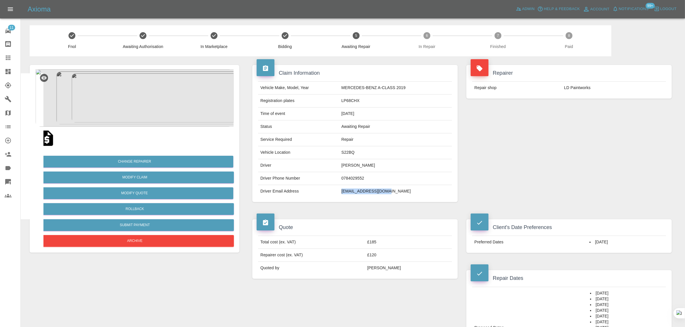
drag, startPoint x: 346, startPoint y: 191, endPoint x: 411, endPoint y: 196, distance: 65.2
click at [411, 196] on td "luke050103@gmail.com" at bounding box center [395, 191] width 113 height 13
copy td "luke050103@gmail.com"
drag, startPoint x: 344, startPoint y: 101, endPoint x: 368, endPoint y: 101, distance: 23.9
click at [368, 101] on td "LP68CHX" at bounding box center [395, 101] width 113 height 13
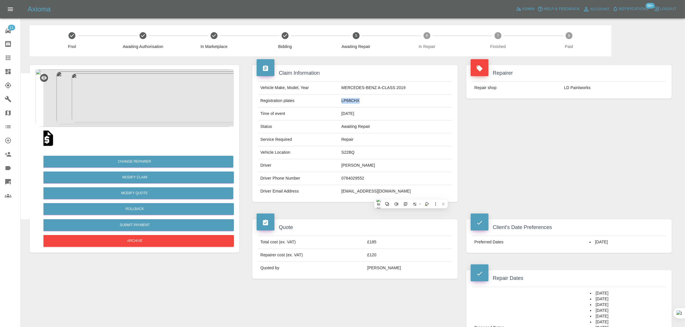
copy td "LP68CHX"
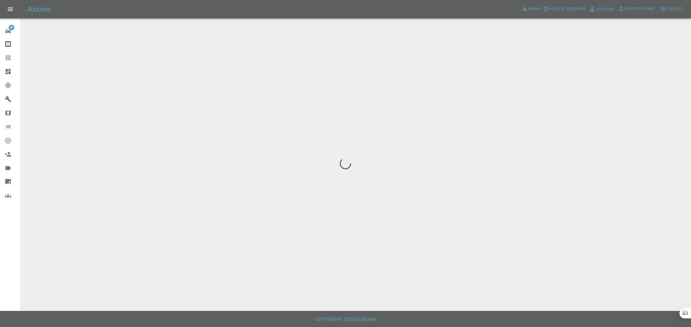
click at [6, 249] on div "9 Repair home Bodyshop home Claims Dashboard Explorer Garages Map Organization …" at bounding box center [10, 163] width 21 height 327
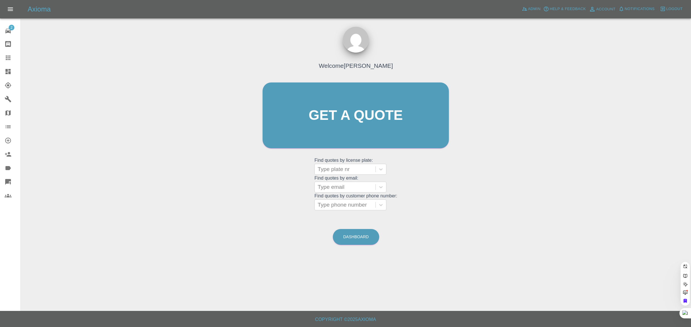
click at [342, 191] on div at bounding box center [344, 187] width 55 height 8
paste input "[EMAIL_ADDRESS][DOMAIN_NAME]"
type input "[EMAIL_ADDRESS][DOMAIN_NAME]"
click at [219, 163] on div "Welcome [PERSON_NAME] Get a quote Get a quote Find quotes by license plate: Typ…" at bounding box center [355, 143] width 661 height 207
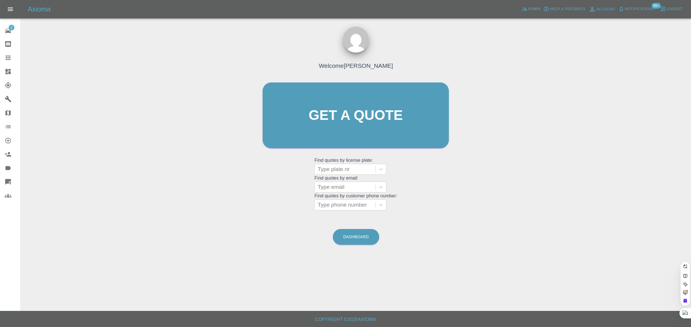
scroll to position [0, 0]
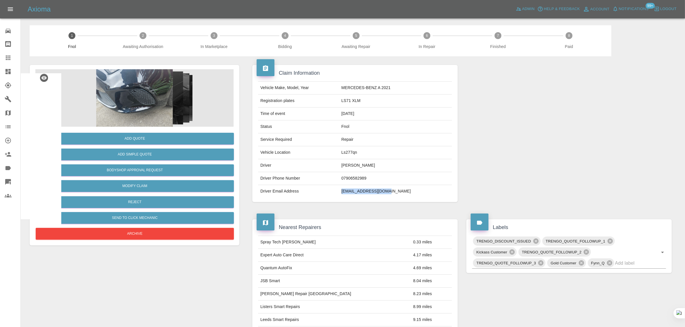
drag, startPoint x: 355, startPoint y: 191, endPoint x: 412, endPoint y: 196, distance: 57.7
click at [412, 196] on td "[EMAIL_ADDRESS][DOMAIN_NAME]" at bounding box center [395, 191] width 113 height 13
copy td "[EMAIL_ADDRESS][DOMAIN_NAME]"
click at [358, 209] on div "Claim Information Vehicle Make, Model, Year MERCEDES-BENZ A 2021 Registration p…" at bounding box center [355, 133] width 214 height 155
drag, startPoint x: 354, startPoint y: 192, endPoint x: 416, endPoint y: 194, distance: 61.9
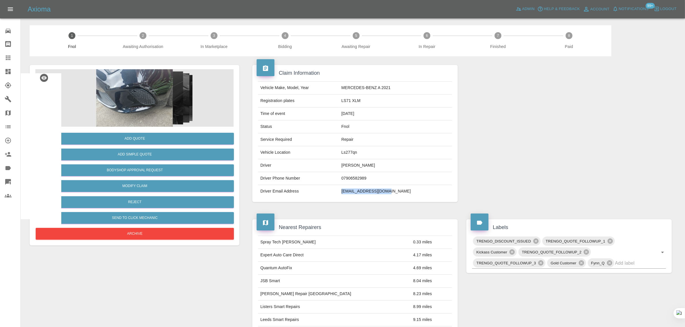
click at [416, 194] on td "[EMAIL_ADDRESS][DOMAIN_NAME]" at bounding box center [395, 191] width 113 height 13
copy td "[EMAIL_ADDRESS][DOMAIN_NAME]"
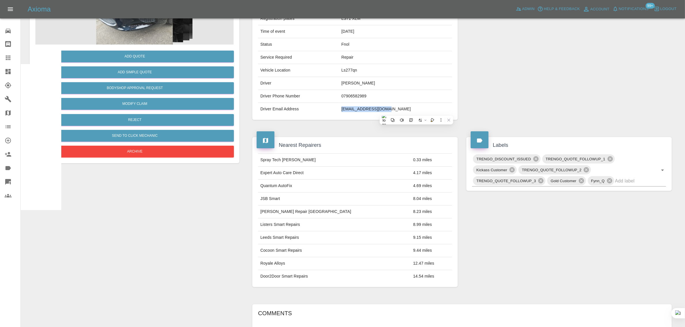
scroll to position [252, 0]
